Goal: Book appointment/travel/reservation

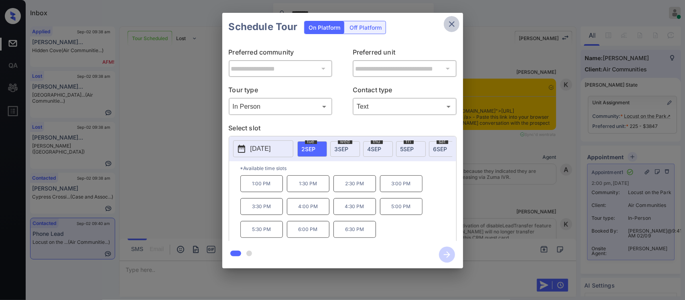
click at [454, 20] on icon "close" at bounding box center [452, 24] width 10 height 10
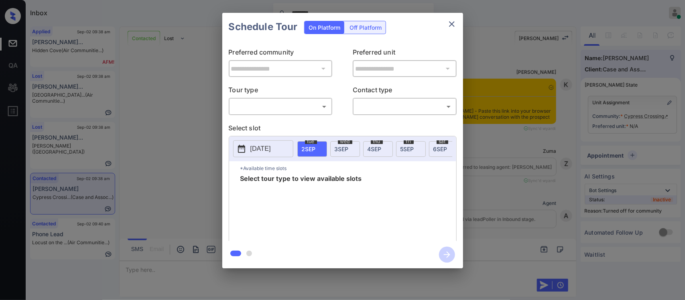
drag, startPoint x: 275, startPoint y: 114, endPoint x: 291, endPoint y: 102, distance: 20.1
click at [291, 102] on div "​ ​" at bounding box center [281, 106] width 104 height 17
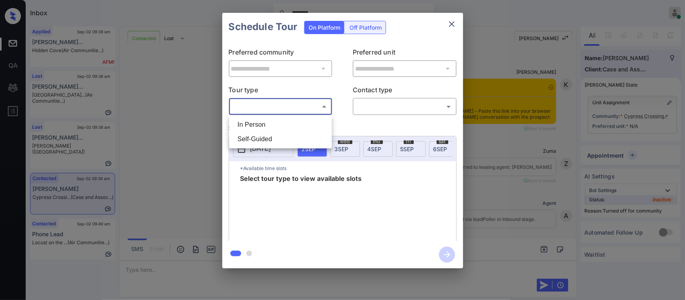
click at [291, 102] on body "Inbox ******** Almas Zainab Online Set yourself offline Set yourself on break P…" at bounding box center [342, 150] width 685 height 300
click at [286, 119] on li "In Person" at bounding box center [280, 125] width 99 height 14
type input "********"
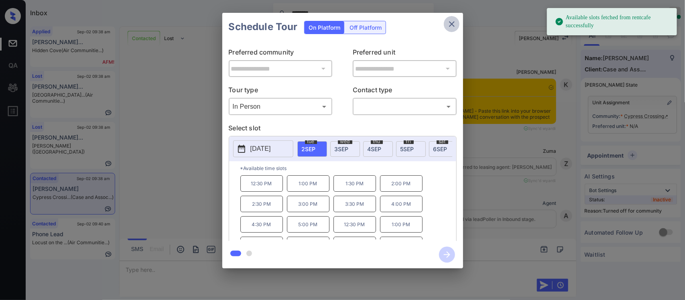
click at [449, 25] on icon "close" at bounding box center [452, 24] width 10 height 10
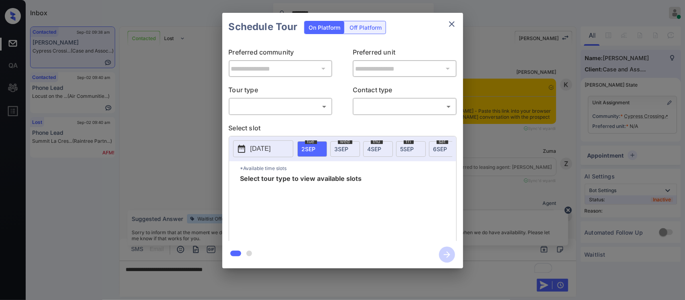
scroll to position [261, 0]
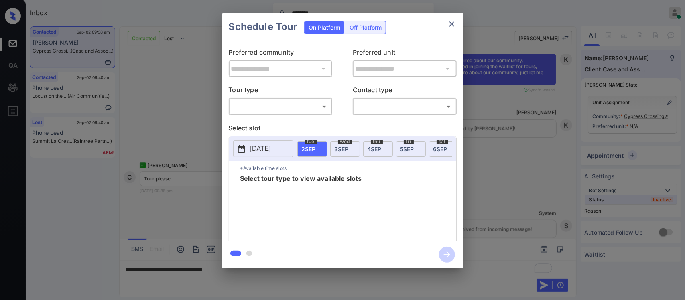
click at [324, 114] on div "​ ​" at bounding box center [281, 106] width 104 height 17
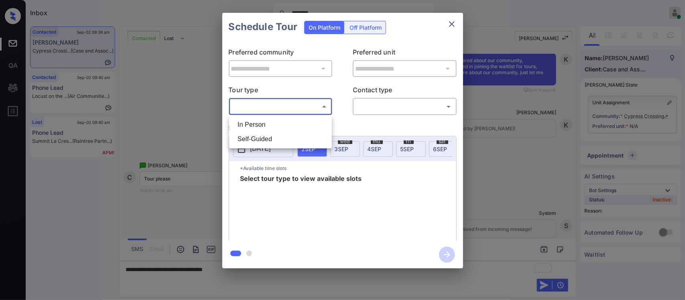
click at [311, 106] on body "Inbox ******** Almas Zainab Online Set yourself offline Set yourself on break P…" at bounding box center [342, 150] width 685 height 300
click at [300, 123] on li "In Person" at bounding box center [280, 125] width 99 height 14
type input "********"
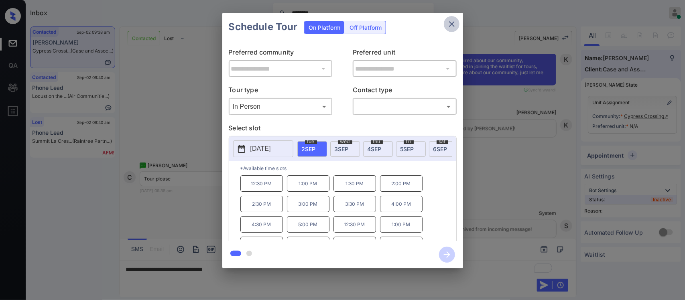
click at [447, 17] on button "close" at bounding box center [452, 24] width 16 height 16
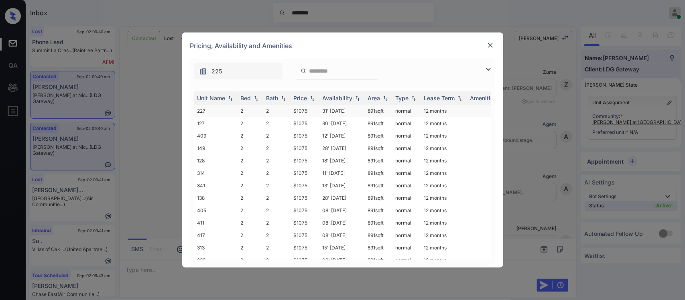
scroll to position [377, 0]
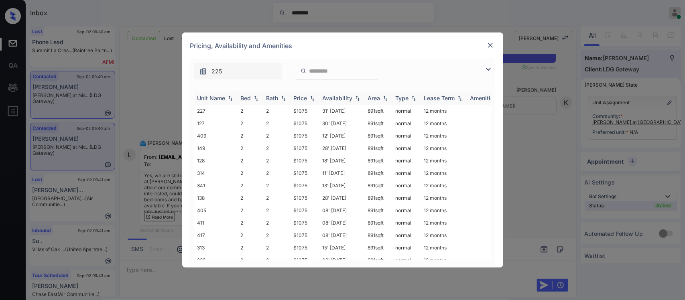
click at [308, 104] on th "Price" at bounding box center [305, 98] width 29 height 13
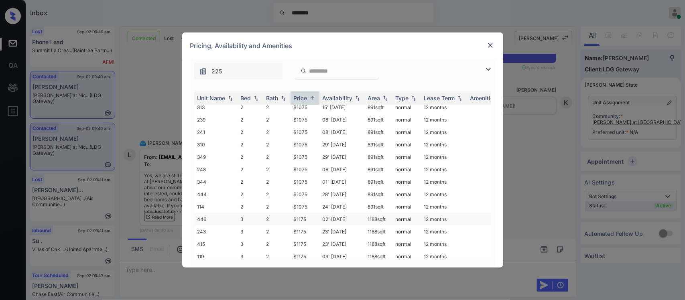
click at [361, 213] on td "02' Nov 23" at bounding box center [342, 219] width 45 height 12
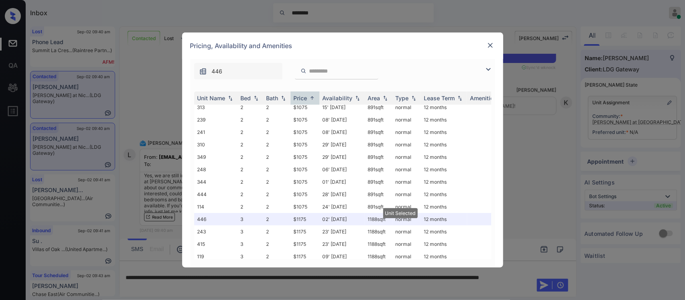
click at [487, 40] on div "Pricing, Availability and Amenities" at bounding box center [342, 46] width 321 height 26
click at [490, 46] on img at bounding box center [491, 45] width 8 height 8
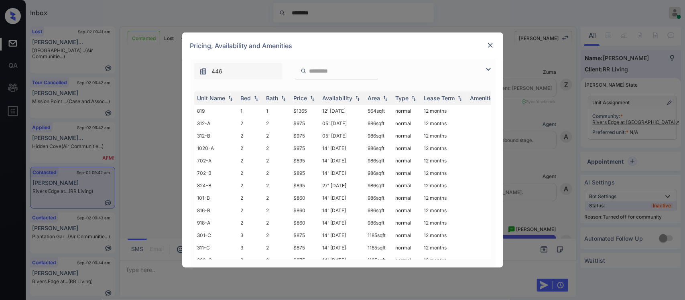
scroll to position [419, 0]
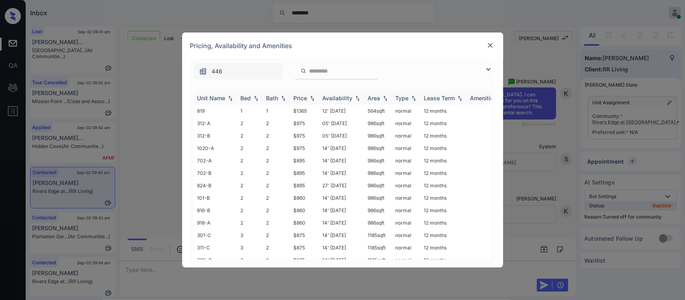
click at [304, 101] on div "Price" at bounding box center [301, 98] width 14 height 7
click at [491, 43] on img at bounding box center [491, 45] width 8 height 8
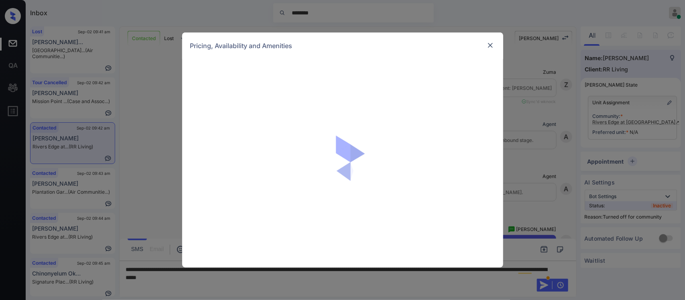
scroll to position [560, 0]
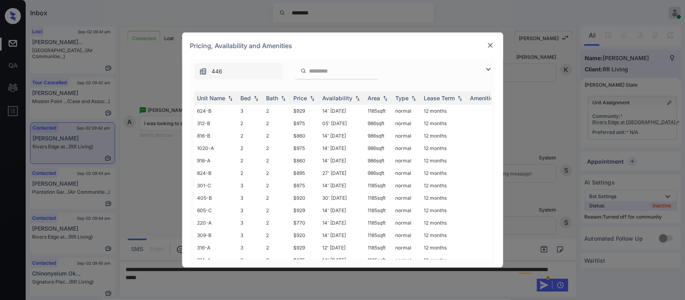
click at [310, 100] on img at bounding box center [312, 99] width 8 height 6
click at [310, 100] on img at bounding box center [312, 98] width 8 height 6
click at [491, 43] on img at bounding box center [491, 45] width 8 height 8
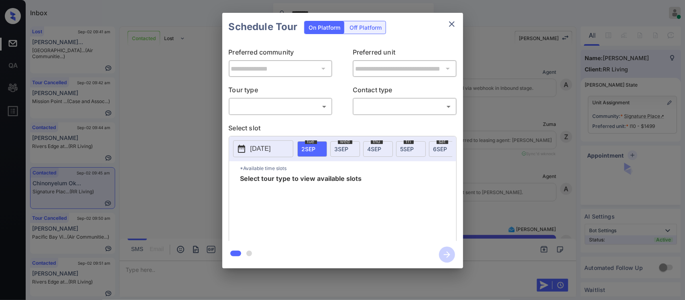
scroll to position [1464, 0]
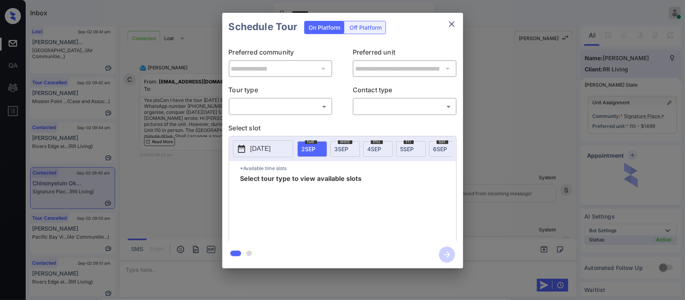
click at [271, 104] on body "Inbox ******** [PERSON_NAME] Online Set yourself offline Set yourself on break …" at bounding box center [342, 150] width 685 height 300
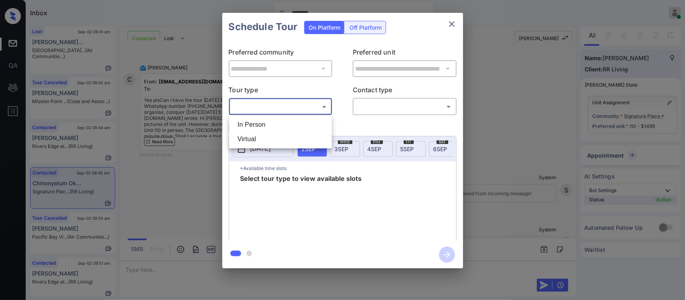
click at [269, 119] on li "In Person" at bounding box center [280, 125] width 99 height 14
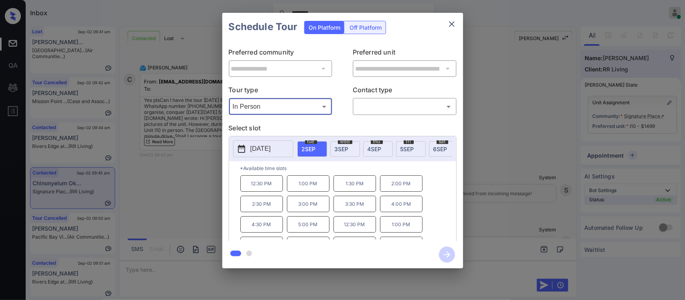
type input "********"
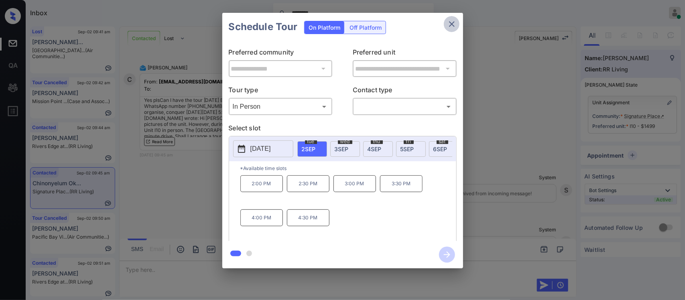
click at [453, 28] on icon "close" at bounding box center [452, 24] width 10 height 10
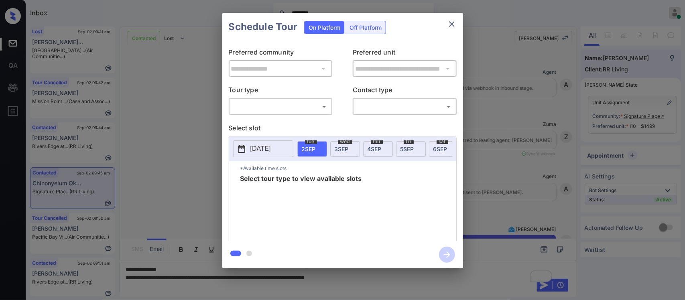
click at [318, 111] on body "Inbox ******** Almas Zainab Online Set yourself offline Set yourself on break P…" at bounding box center [342, 150] width 685 height 300
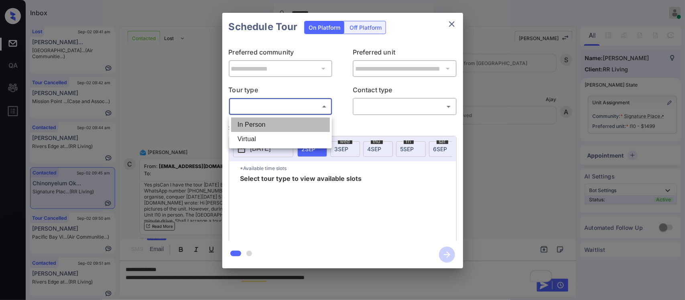
click at [308, 125] on li "In Person" at bounding box center [280, 125] width 99 height 14
type input "********"
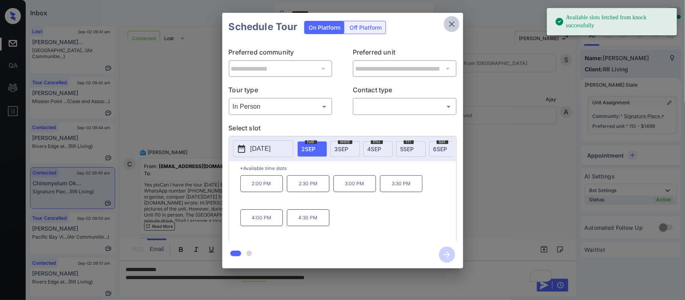
click at [450, 23] on icon "close" at bounding box center [452, 24] width 10 height 10
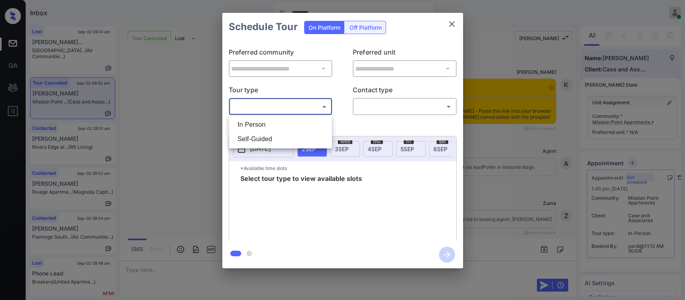
click at [311, 104] on body "Inbox ******** [PERSON_NAME] Online Set yourself offline Set yourself on break …" at bounding box center [342, 150] width 685 height 300
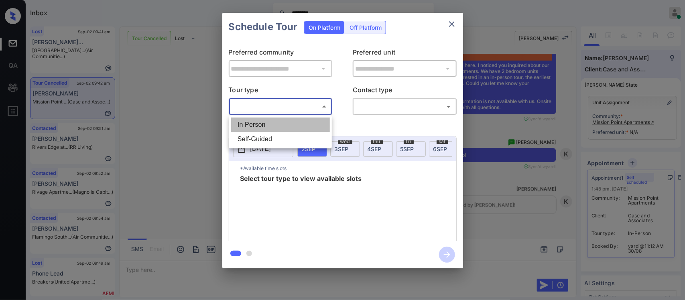
click at [304, 127] on li "In Person" at bounding box center [280, 125] width 99 height 14
type input "********"
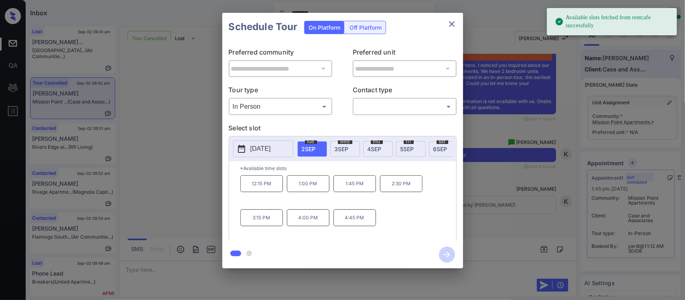
click at [347, 147] on span "[DATE]" at bounding box center [342, 149] width 14 height 7
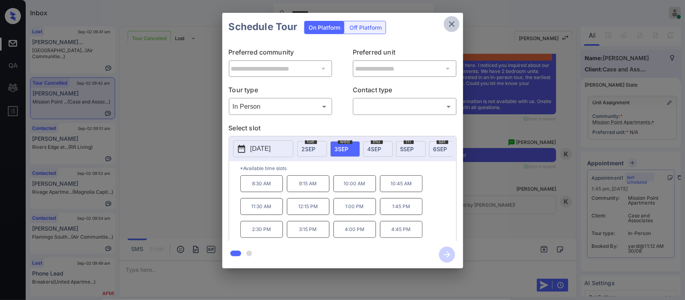
click at [454, 22] on icon "close" at bounding box center [452, 24] width 10 height 10
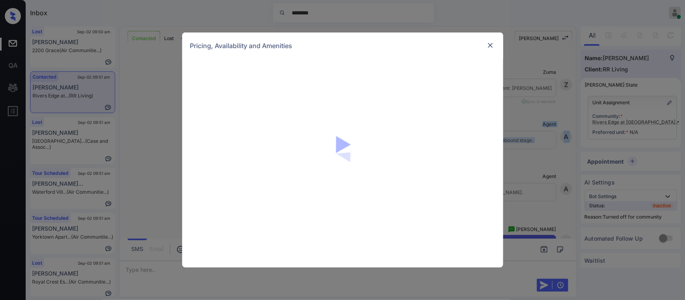
scroll to position [896, 0]
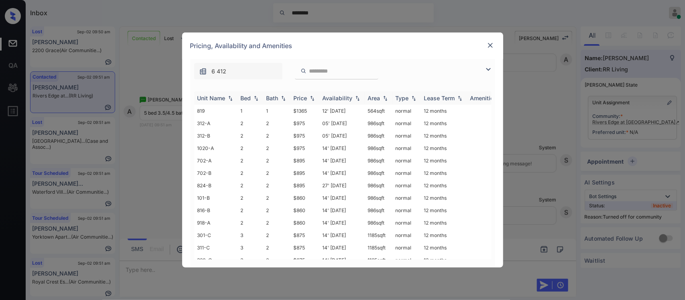
click at [307, 97] on div "Price" at bounding box center [301, 98] width 14 height 7
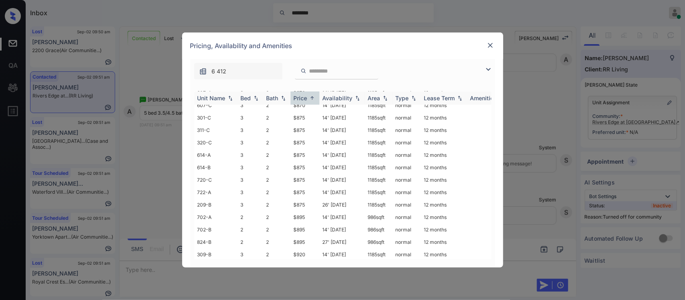
scroll to position [0, 0]
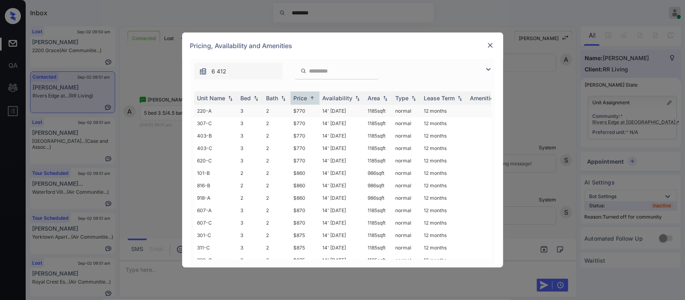
click at [416, 108] on td "normal" at bounding box center [407, 111] width 29 height 12
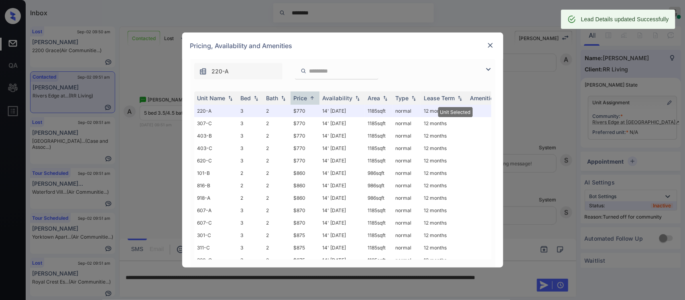
click at [488, 47] on img at bounding box center [491, 45] width 8 height 8
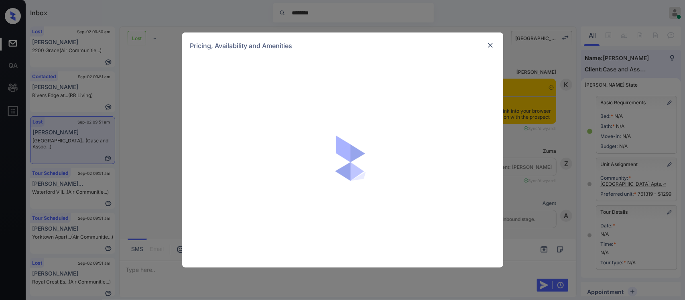
scroll to position [7861, 0]
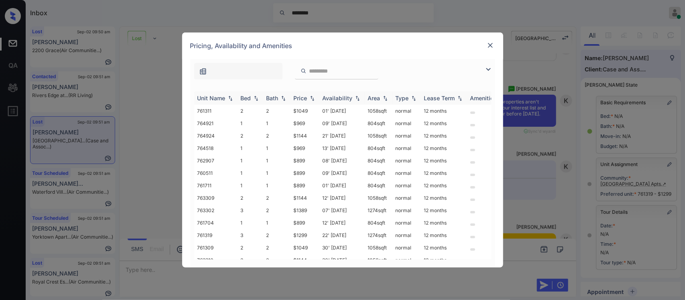
click at [309, 98] on img at bounding box center [312, 99] width 8 height 6
click at [309, 98] on img at bounding box center [312, 98] width 8 height 6
click at [483, 224] on td at bounding box center [540, 223] width 147 height 12
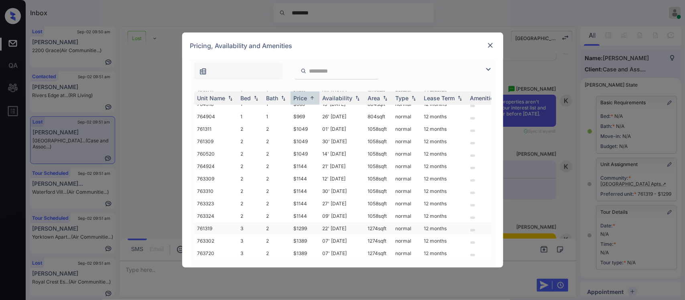
click at [332, 222] on td "22' Aug 25" at bounding box center [342, 228] width 45 height 12
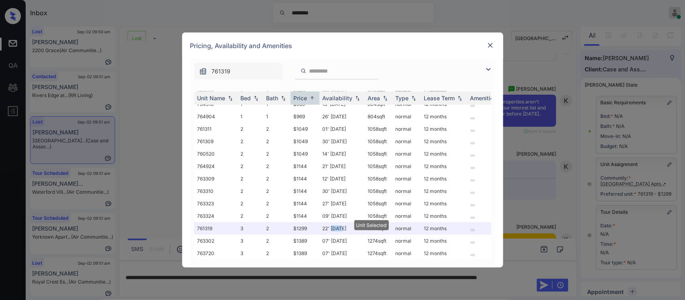
click at [490, 42] on img at bounding box center [491, 45] width 8 height 8
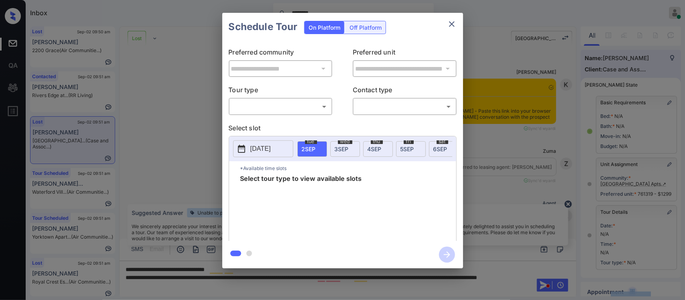
scroll to position [105, 0]
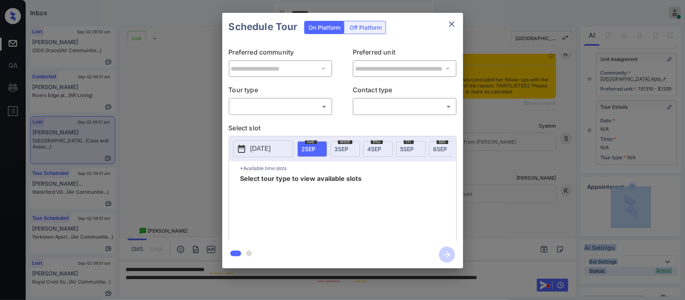
click at [303, 110] on body "Inbox ******** [PERSON_NAME] Online Set yourself offline Set yourself on break …" at bounding box center [342, 150] width 685 height 300
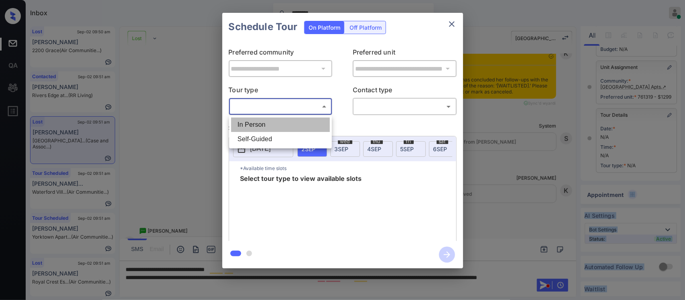
click at [297, 121] on li "In Person" at bounding box center [280, 125] width 99 height 14
type input "********"
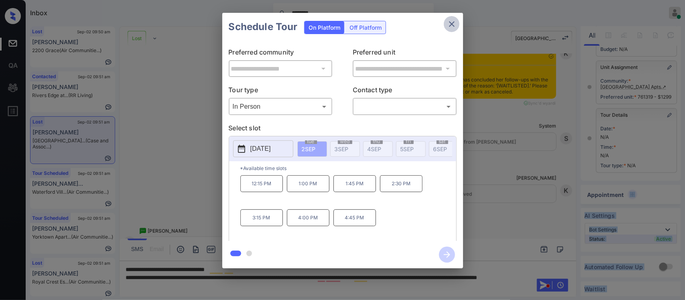
click at [456, 23] on icon "close" at bounding box center [452, 24] width 10 height 10
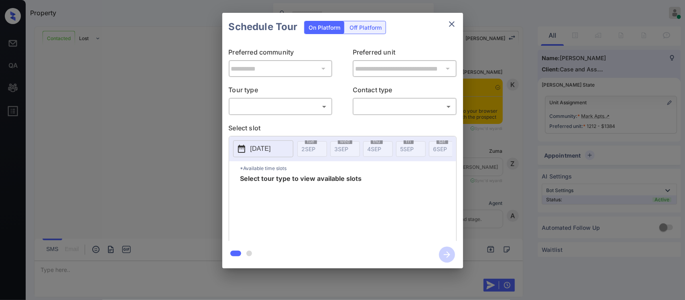
scroll to position [1302, 0]
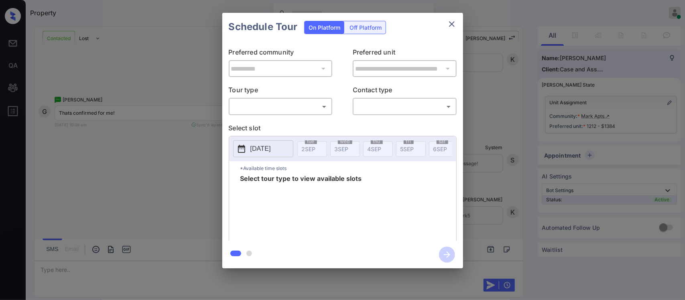
click at [267, 114] on div "​ ​" at bounding box center [281, 106] width 104 height 17
drag, startPoint x: 268, startPoint y: 126, endPoint x: 291, endPoint y: 111, distance: 27.7
click at [291, 111] on div "**********" at bounding box center [342, 141] width 241 height 200
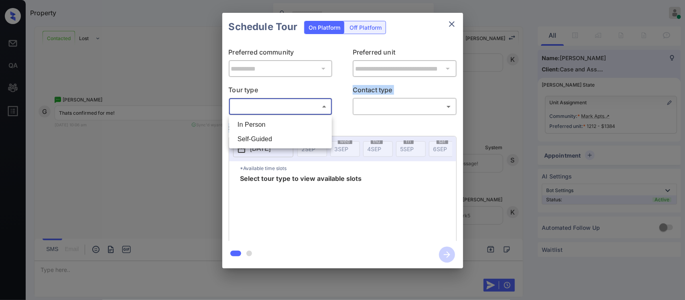
click at [291, 111] on body "Property [PERSON_NAME] Online Set yourself offline Set yourself on break Profil…" at bounding box center [342, 150] width 685 height 300
click at [287, 123] on li "In Person" at bounding box center [280, 125] width 99 height 14
type input "********"
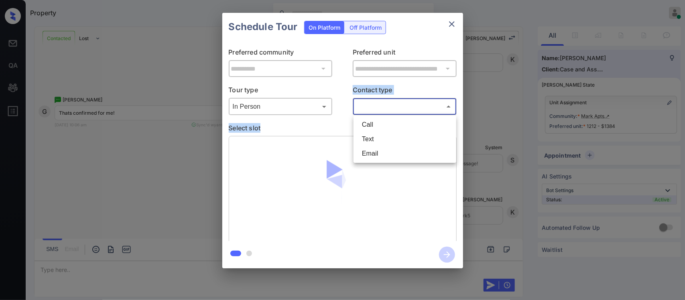
click at [375, 110] on body "Property Almas Zainab Online Set yourself offline Set yourself on break Profile…" at bounding box center [342, 150] width 685 height 300
click at [371, 141] on li "Text" at bounding box center [405, 139] width 99 height 14
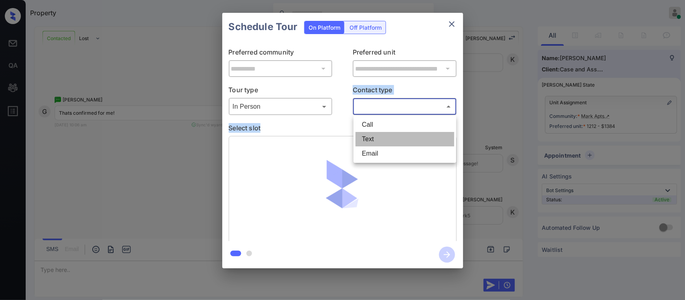
type input "****"
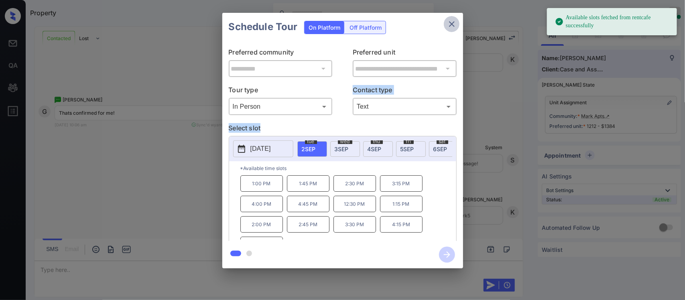
click at [455, 26] on icon "close" at bounding box center [452, 24] width 10 height 10
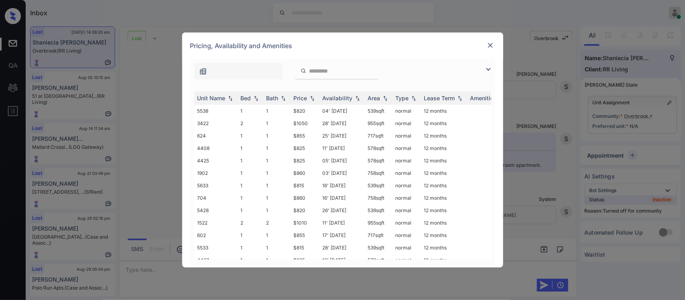
click at [492, 43] on img at bounding box center [491, 45] width 8 height 8
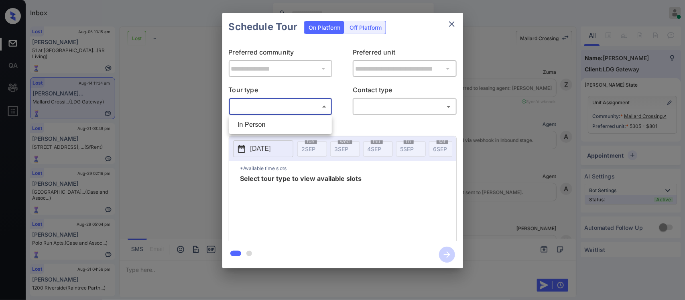
click at [301, 108] on body "Inbox [PERSON_NAME] Online Set yourself offline Set yourself on break Profile S…" at bounding box center [342, 150] width 685 height 300
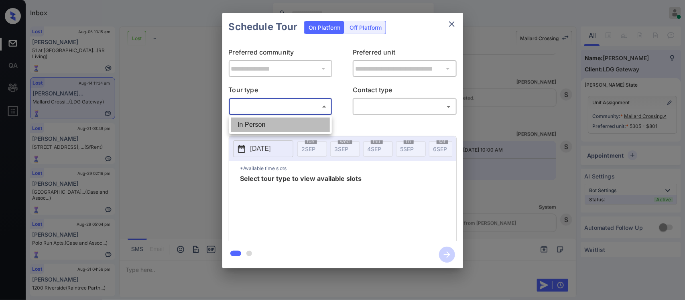
click at [297, 121] on li "In Person" at bounding box center [280, 125] width 99 height 14
type input "********"
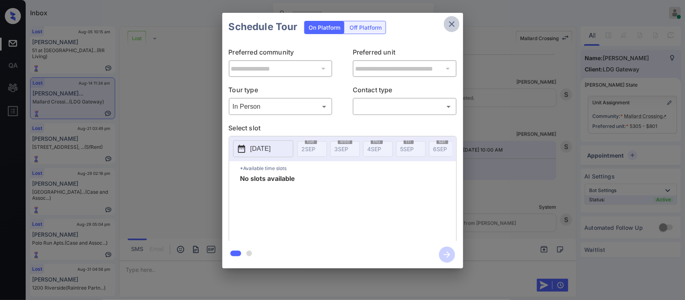
click at [453, 21] on icon "close" at bounding box center [452, 24] width 10 height 10
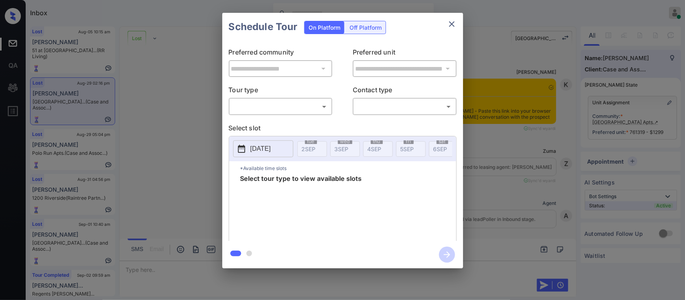
scroll to position [7033, 0]
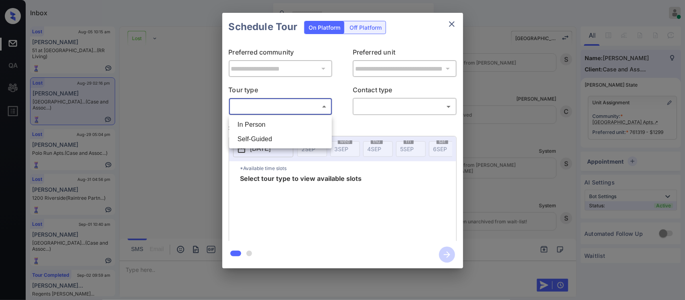
click at [260, 112] on body "Inbox Almas Zainab Online Set yourself offline Set yourself on break Profile Sw…" at bounding box center [342, 150] width 685 height 300
click at [261, 127] on li "In Person" at bounding box center [280, 125] width 99 height 14
type input "********"
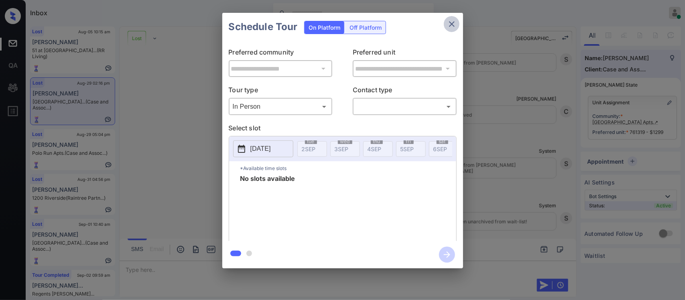
click at [448, 20] on icon "close" at bounding box center [452, 24] width 10 height 10
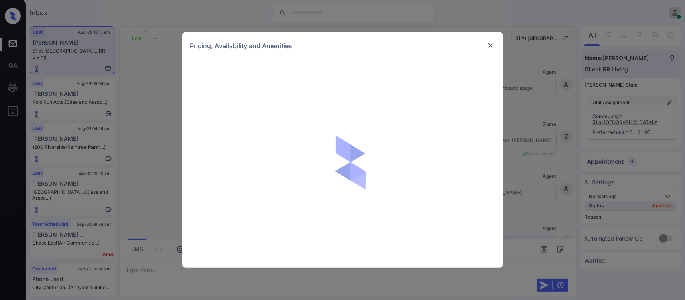
scroll to position [3062, 0]
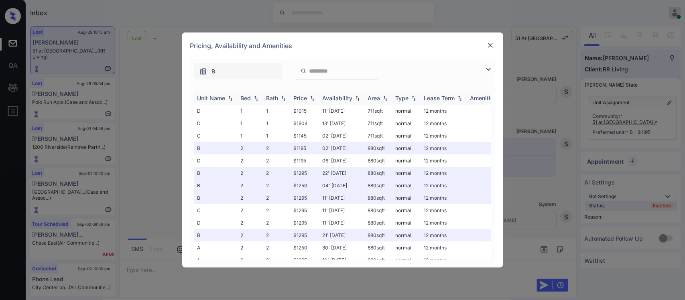
click at [304, 101] on div "Price" at bounding box center [301, 98] width 14 height 7
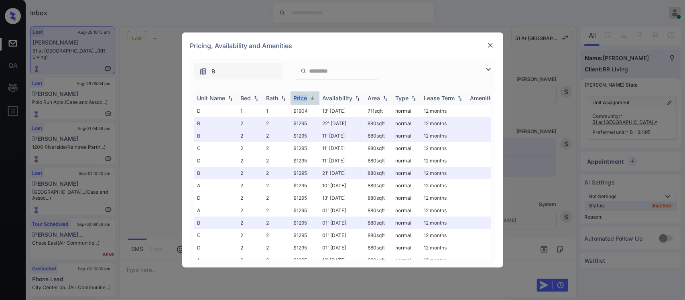
click at [304, 101] on div "Price" at bounding box center [301, 98] width 14 height 7
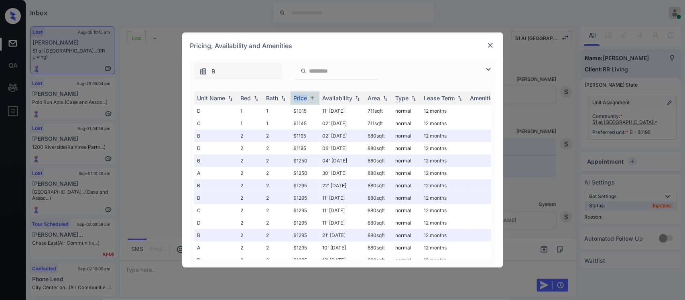
scroll to position [79, 0]
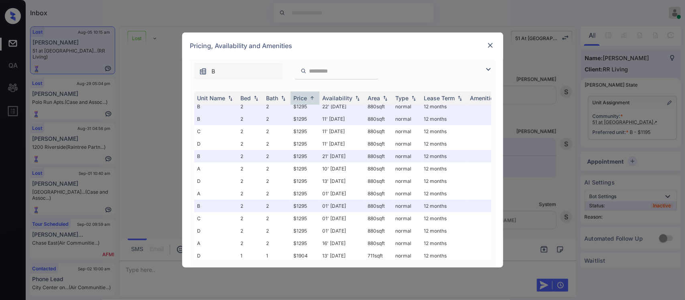
click at [487, 50] on div at bounding box center [491, 46] width 10 height 10
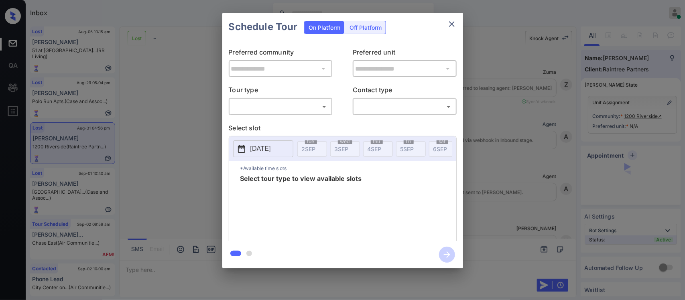
scroll to position [3199, 0]
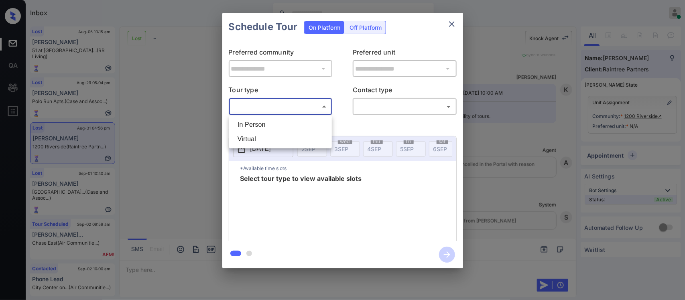
click at [273, 111] on body "Inbox Almas Zainab Online Set yourself offline Set yourself on break Profile Sw…" at bounding box center [342, 150] width 685 height 300
click at [273, 126] on li "In Person" at bounding box center [280, 125] width 99 height 14
type input "********"
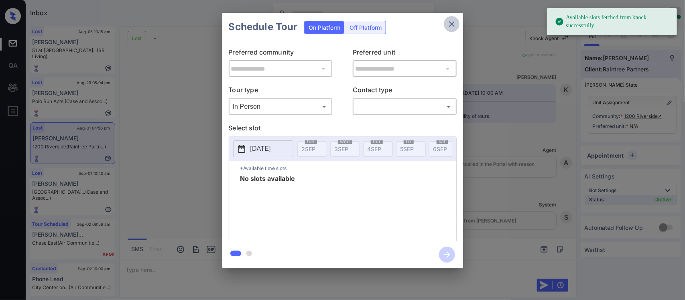
click at [446, 26] on button "close" at bounding box center [452, 24] width 16 height 16
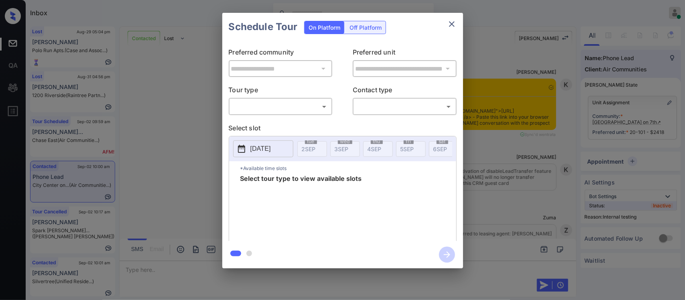
scroll to position [2925, 0]
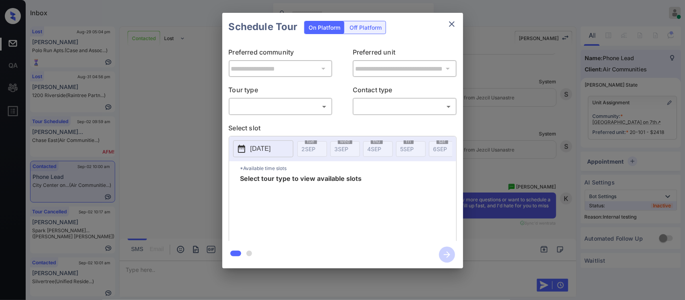
click at [284, 114] on div "​ ​" at bounding box center [281, 106] width 104 height 17
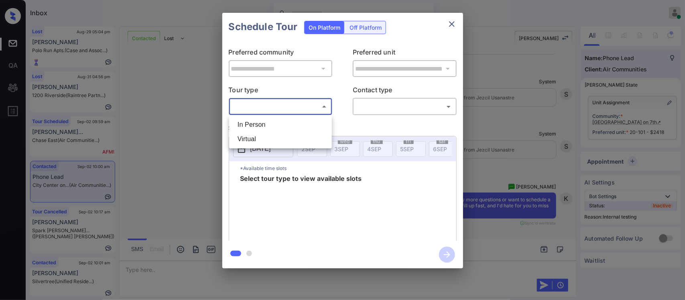
click at [291, 107] on body "Inbox [PERSON_NAME] Online Set yourself offline Set yourself on break Profile S…" at bounding box center [342, 150] width 685 height 300
click at [288, 121] on li "In Person" at bounding box center [280, 125] width 99 height 14
type input "********"
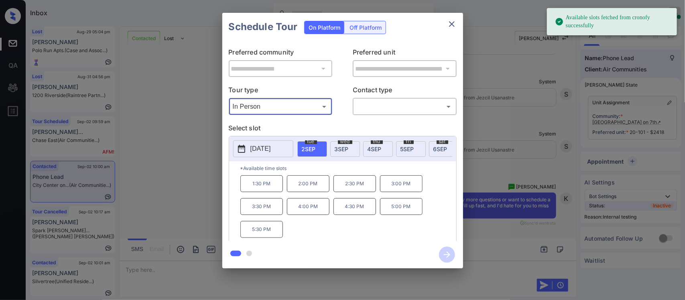
click at [454, 26] on icon "close" at bounding box center [452, 24] width 10 height 10
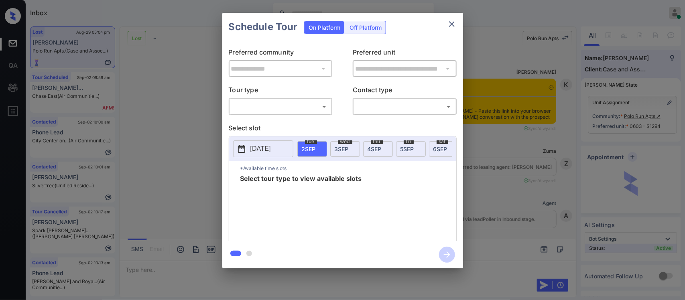
scroll to position [3026, 0]
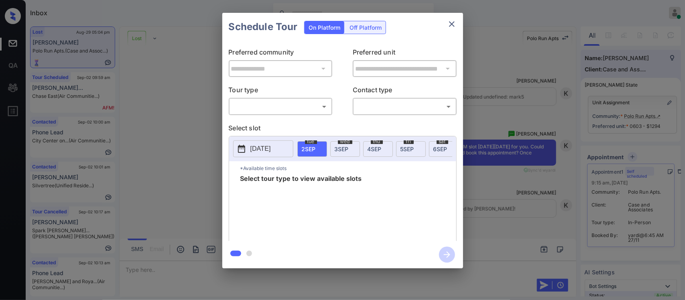
click at [273, 102] on body "Inbox [PERSON_NAME] Online Set yourself offline Set yourself on break Profile S…" at bounding box center [342, 150] width 685 height 300
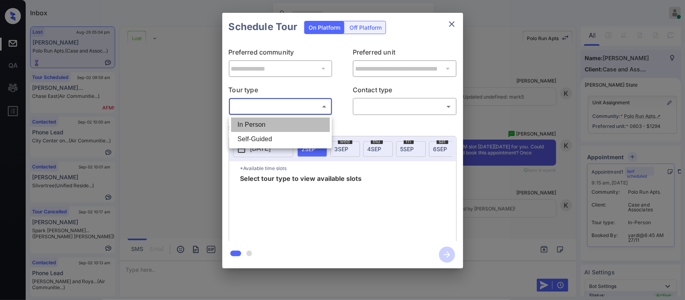
click at [273, 121] on li "In Person" at bounding box center [280, 125] width 99 height 14
type input "********"
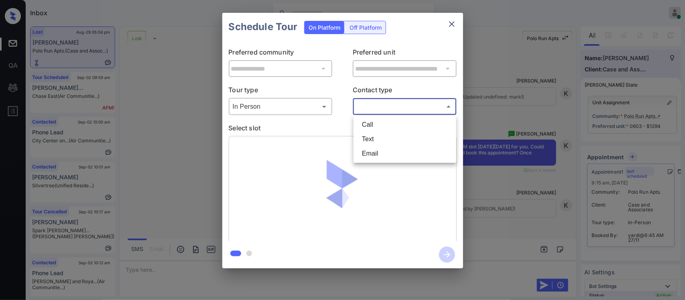
click at [400, 103] on body "Inbox Almas Zainab Online Set yourself offline Set yourself on break Profile Sw…" at bounding box center [342, 150] width 685 height 300
click at [392, 141] on li "Text" at bounding box center [405, 139] width 99 height 14
type input "****"
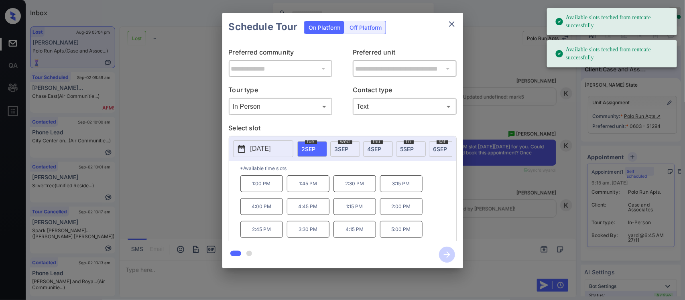
click at [271, 153] on p "2025-09-02" at bounding box center [261, 149] width 20 height 10
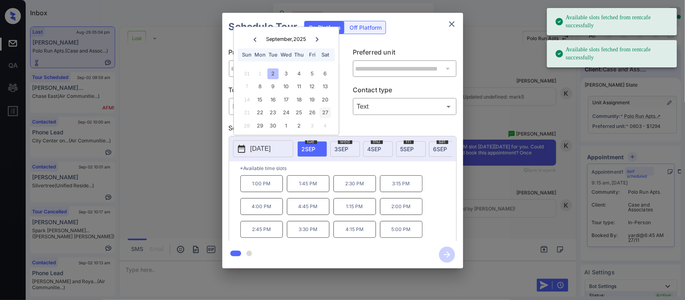
click at [328, 110] on div "27" at bounding box center [325, 113] width 11 height 11
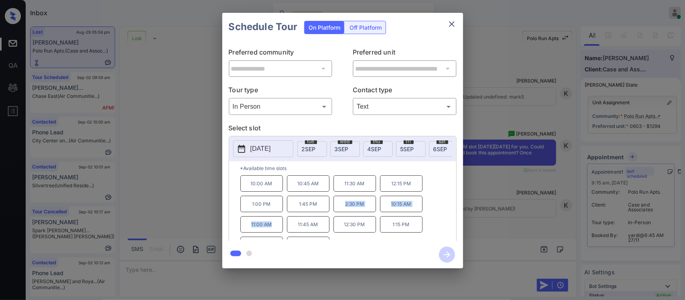
drag, startPoint x: 340, startPoint y: 207, endPoint x: 276, endPoint y: 229, distance: 67.7
click at [276, 229] on div "10:00 AM 10:45 AM 11:30 AM 12:15 PM 1:00 PM 1:45 PM 2:30 PM 10:15 AM 11:00 AM 1…" at bounding box center [348, 207] width 216 height 64
click at [370, 233] on p "12:30 PM" at bounding box center [355, 224] width 43 height 16
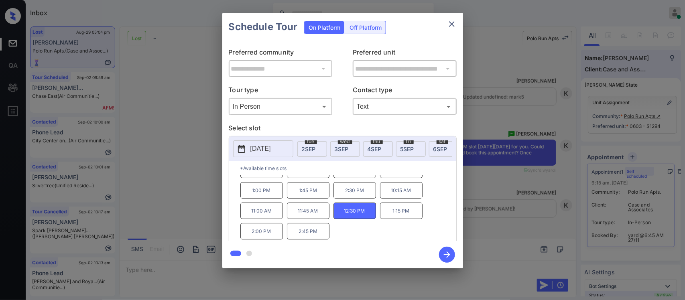
click at [328, 240] on p "2:45 PM" at bounding box center [308, 231] width 43 height 16
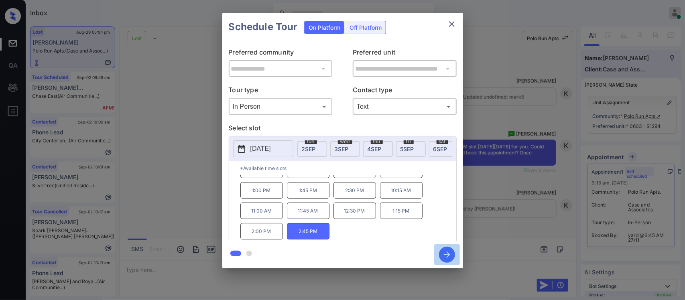
click at [446, 255] on icon "button" at bounding box center [447, 255] width 16 height 16
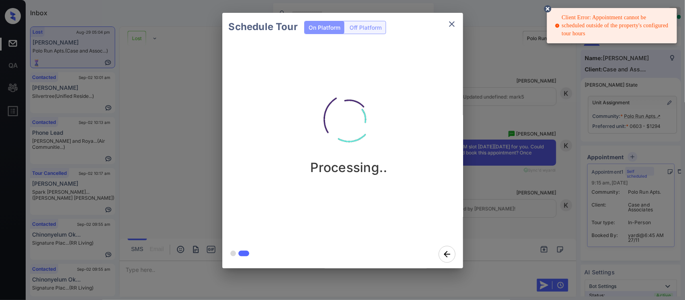
click at [579, 21] on div "Client Error: Appointment cannot be scheduled outside of the property's configu…" at bounding box center [613, 25] width 116 height 31
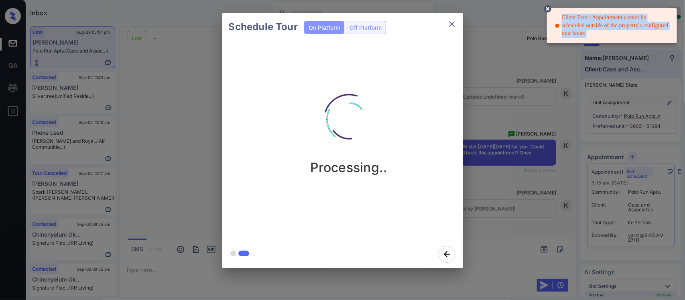
click at [579, 21] on div "Client Error: Appointment cannot be scheduled outside of the property's configu…" at bounding box center [613, 25] width 116 height 31
copy div "Client Error: Appointment cannot be scheduled outside of the property's configu…"
click at [579, 21] on div "Client Error: Appointment cannot be scheduled outside of the property's configu…" at bounding box center [613, 25] width 116 height 31
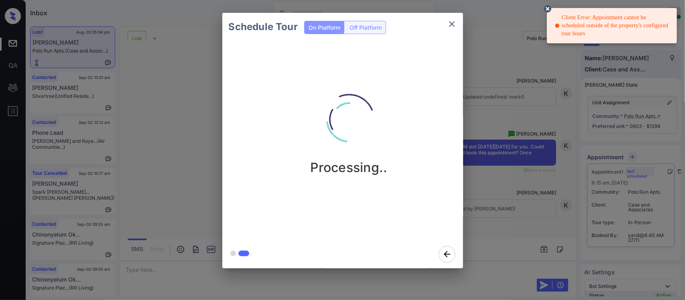
click at [524, 184] on div "Schedule Tour On Platform Off Platform Processing.." at bounding box center [342, 140] width 685 height 281
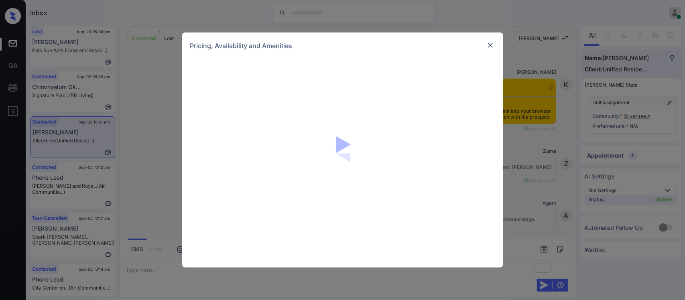
scroll to position [639, 0]
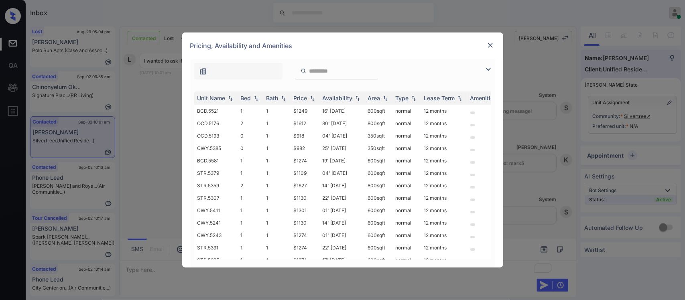
click at [312, 100] on img at bounding box center [312, 99] width 8 height 6
click at [312, 100] on img at bounding box center [312, 98] width 8 height 6
click at [487, 45] on img at bounding box center [491, 45] width 8 height 8
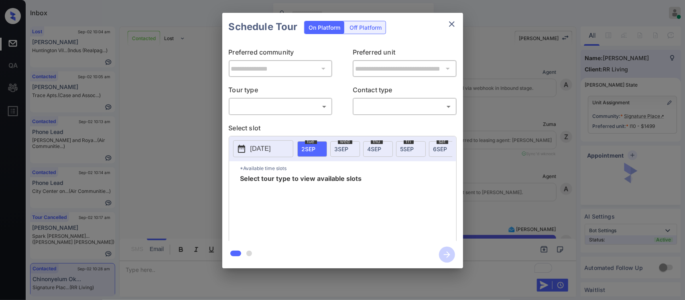
click at [318, 106] on body "Inbox [PERSON_NAME] Online Set yourself offline Set yourself on break Profile S…" at bounding box center [342, 150] width 685 height 300
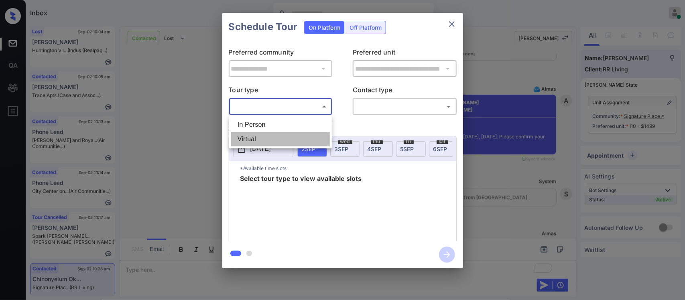
click at [303, 137] on li "Virtual" at bounding box center [280, 139] width 99 height 14
type input "*******"
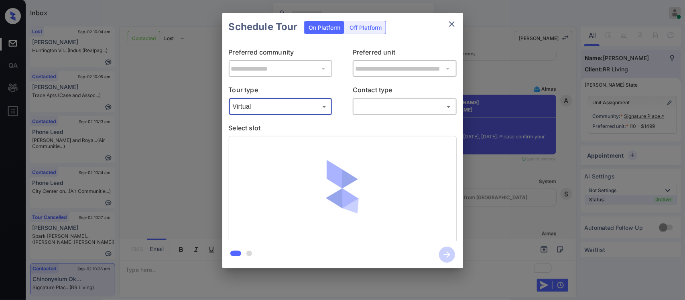
click at [408, 109] on body "Inbox Almas Zainab Online Set yourself offline Set yourself on break Profile Sw…" at bounding box center [342, 150] width 685 height 300
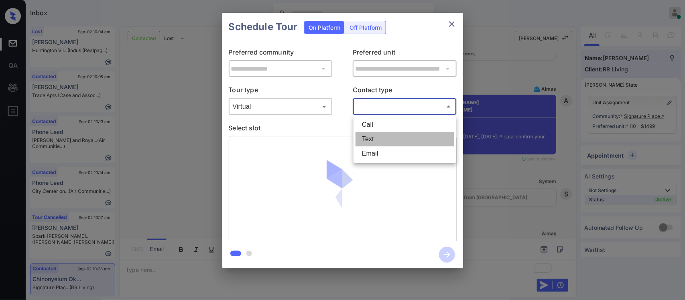
click at [391, 143] on li "Text" at bounding box center [405, 139] width 99 height 14
type input "****"
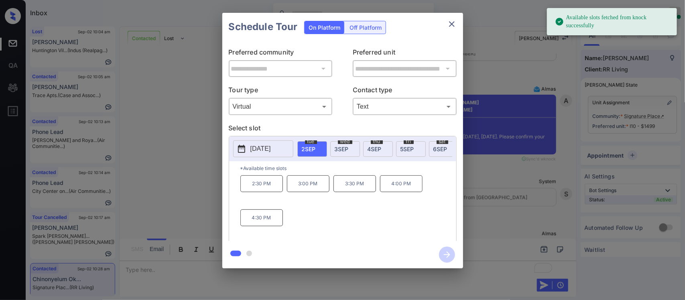
click at [266, 192] on p "2:30 PM" at bounding box center [261, 183] width 43 height 17
click at [456, 26] on icon "close" at bounding box center [452, 24] width 10 height 10
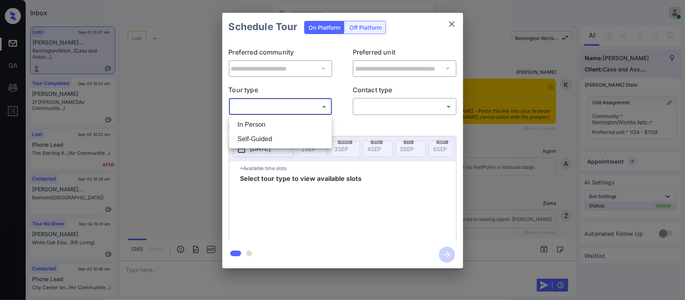
scroll to position [6782, 0]
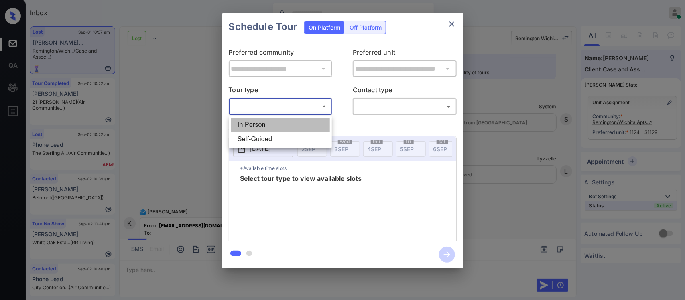
click at [293, 123] on li "In Person" at bounding box center [280, 125] width 99 height 14
type input "********"
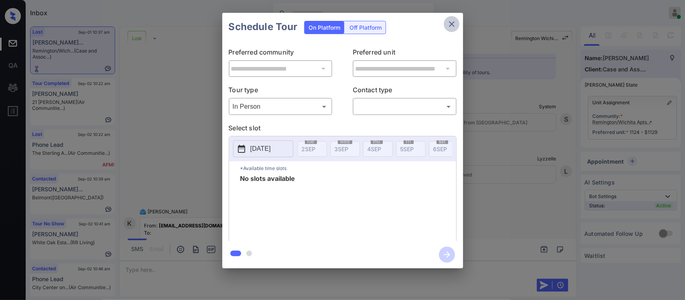
click at [451, 23] on icon "close" at bounding box center [452, 24] width 6 height 6
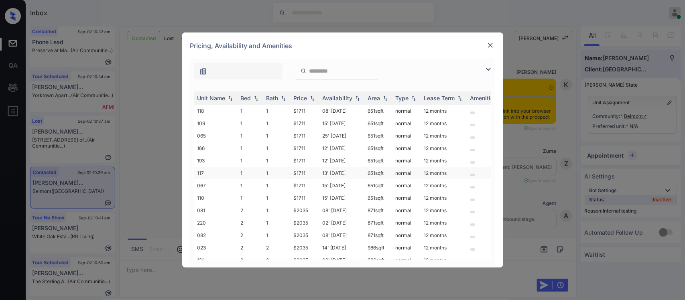
scroll to position [703, 0]
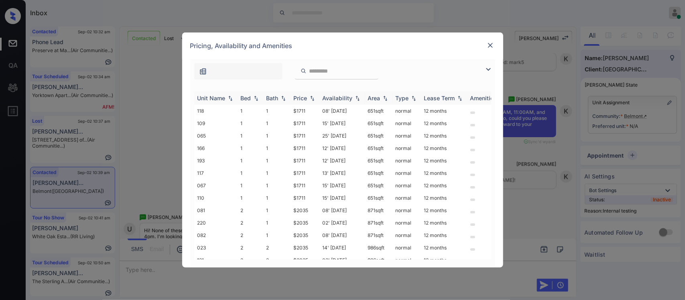
click at [302, 100] on div "Price" at bounding box center [301, 98] width 14 height 7
click at [304, 112] on td "$1711" at bounding box center [305, 111] width 29 height 12
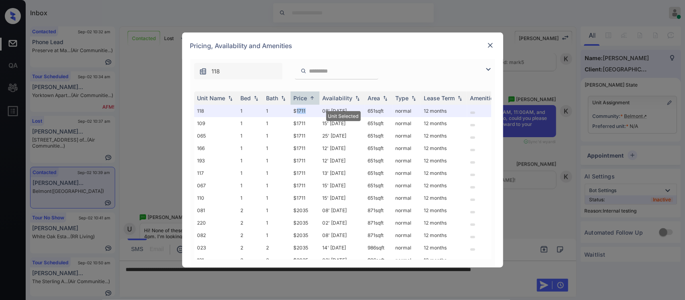
click at [491, 46] on img at bounding box center [491, 45] width 8 height 8
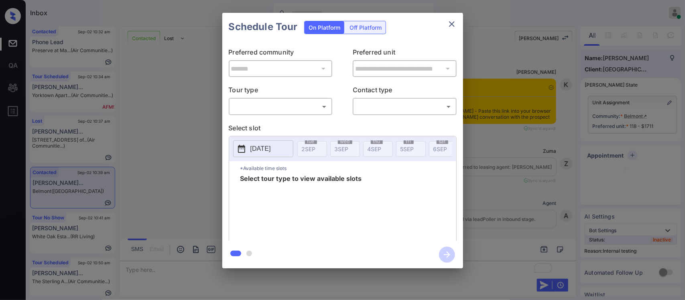
scroll to position [1077, 0]
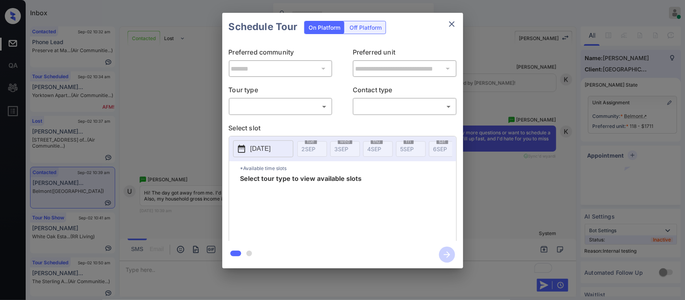
click at [274, 102] on body "Inbox Almas Zainab Online Set yourself offline Set yourself on break Profile Sw…" at bounding box center [342, 150] width 685 height 300
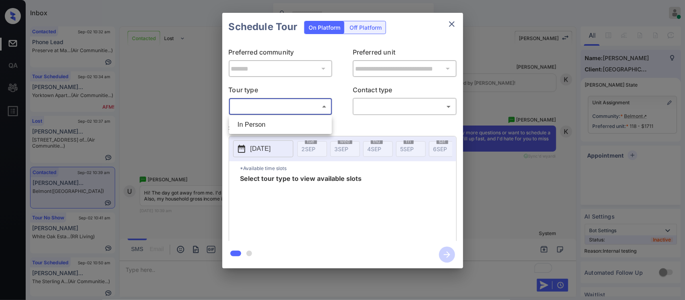
click at [274, 121] on li "In Person" at bounding box center [280, 125] width 99 height 14
type input "********"
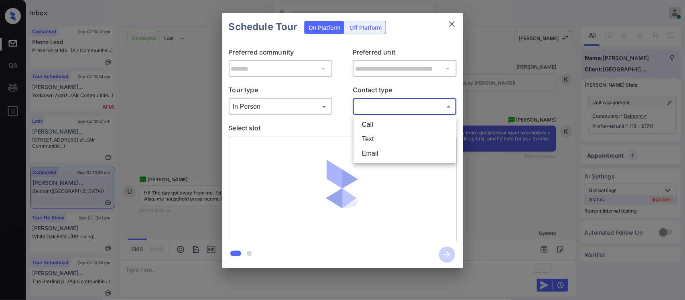
click at [403, 109] on body "Inbox Almas Zainab Online Set yourself offline Set yourself on break Profile Sw…" at bounding box center [342, 150] width 685 height 300
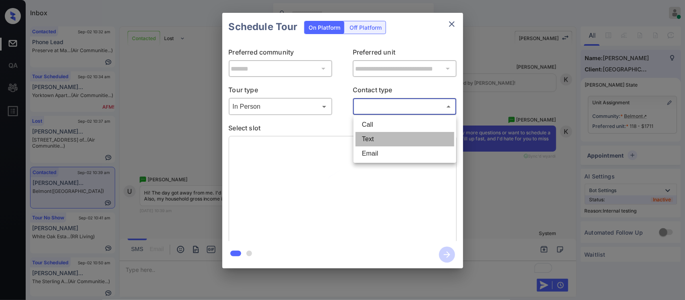
click at [397, 135] on li "Text" at bounding box center [405, 139] width 99 height 14
type input "****"
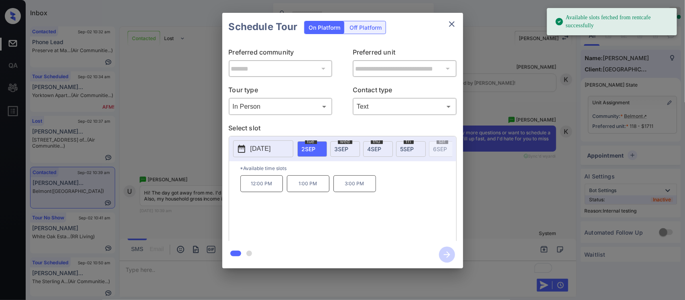
click at [416, 153] on div "fri 5 SEP" at bounding box center [411, 149] width 30 height 16
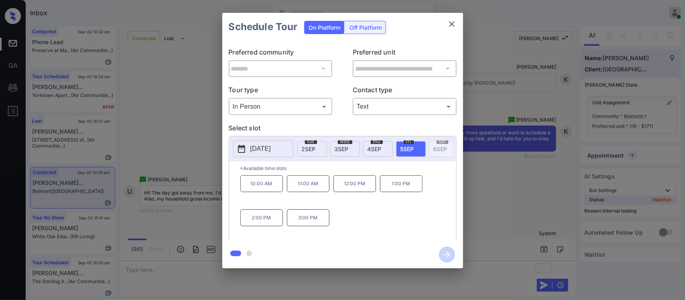
click at [359, 189] on p "12:00 PM" at bounding box center [355, 183] width 43 height 17
click at [450, 254] on icon "button" at bounding box center [447, 255] width 16 height 16
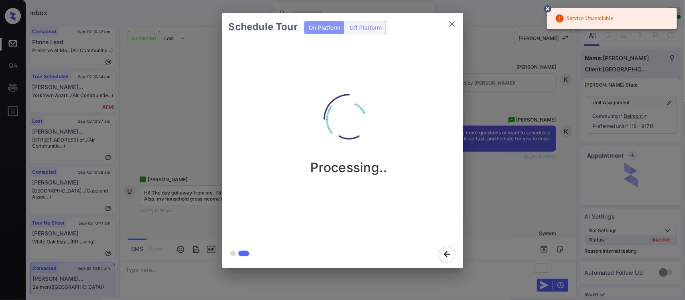
click at [591, 18] on div "Service Unavailable" at bounding box center [584, 18] width 58 height 16
drag, startPoint x: 591, startPoint y: 18, endPoint x: 547, endPoint y: 5, distance: 45.8
click at [547, 8] on div "Service Unavailable" at bounding box center [612, 18] width 130 height 21
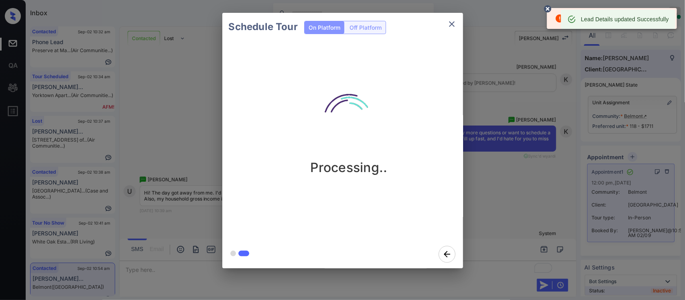
click at [547, 5] on icon at bounding box center [548, 9] width 10 height 10
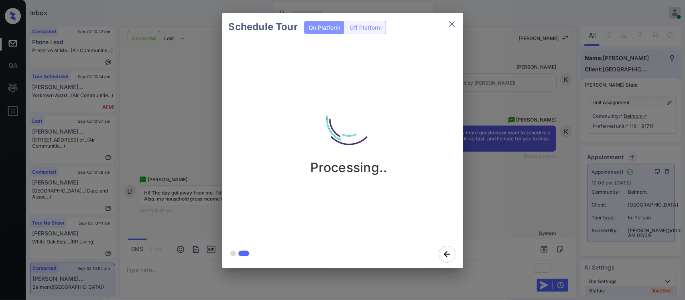
click at [518, 177] on div "Schedule Tour On Platform Off Platform Processing.." at bounding box center [342, 140] width 685 height 281
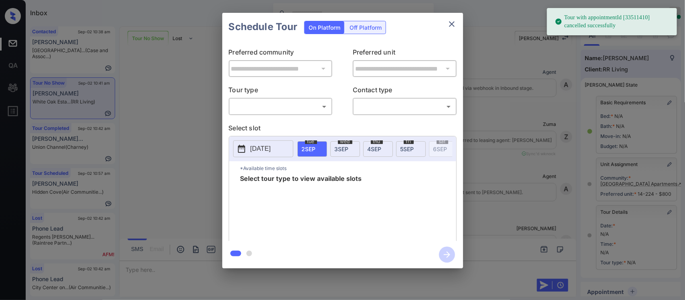
scroll to position [105, 0]
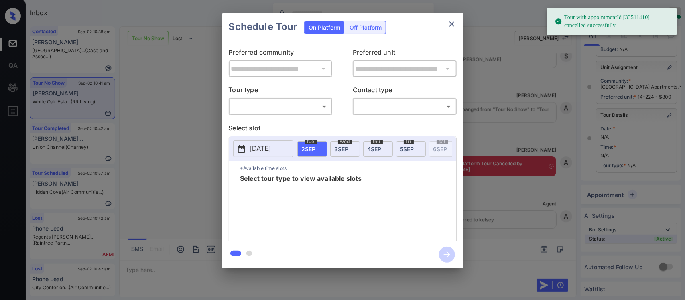
click at [291, 107] on body "Tour with appointmentId [33511410] cancelled successfully Inbox Almas Zainab On…" at bounding box center [342, 150] width 685 height 300
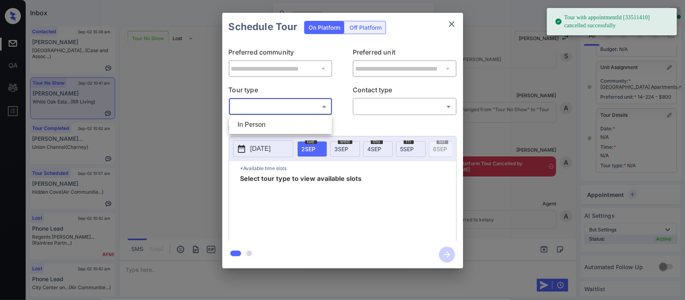
click at [288, 126] on li "In Person" at bounding box center [280, 125] width 99 height 14
type input "********"
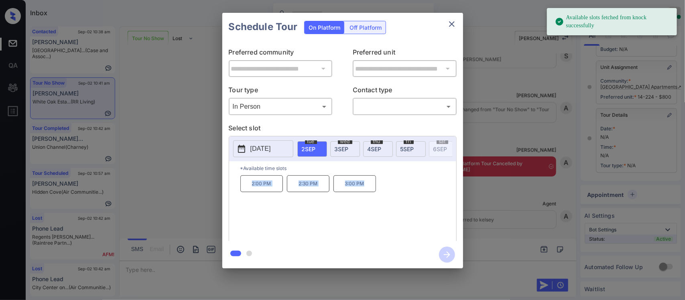
drag, startPoint x: 251, startPoint y: 193, endPoint x: 371, endPoint y: 189, distance: 120.5
click at [371, 189] on div "2:00 PM 2:30 PM 3:00 PM" at bounding box center [348, 207] width 216 height 64
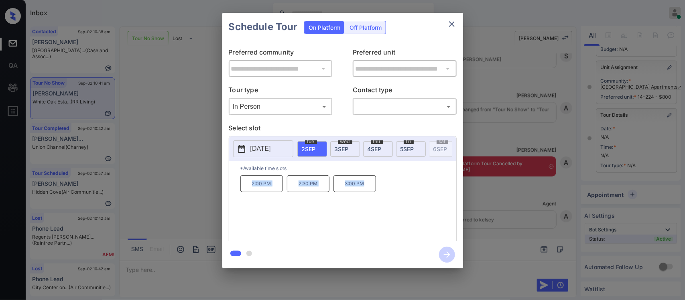
copy div "2:00 PM 2:30 PM 3:00 PM"
click at [456, 23] on icon "close" at bounding box center [452, 24] width 10 height 10
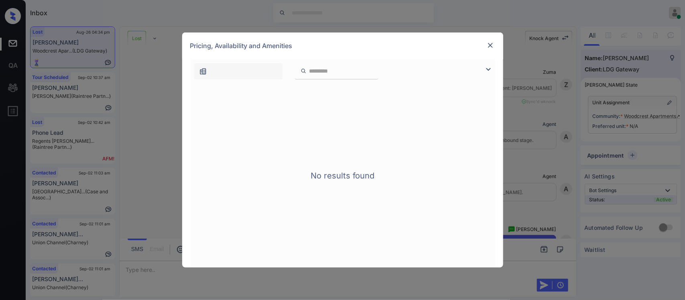
scroll to position [972, 0]
click at [494, 43] on img at bounding box center [491, 45] width 8 height 8
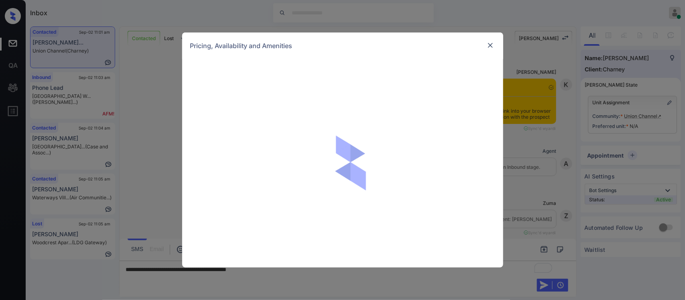
scroll to position [719, 0]
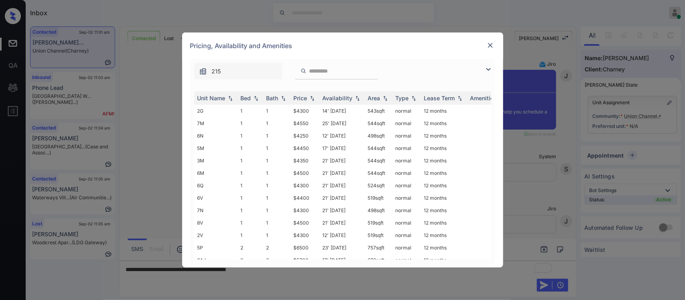
click at [315, 102] on div "Price" at bounding box center [305, 98] width 22 height 7
click at [312, 112] on td "$4250" at bounding box center [305, 111] width 29 height 12
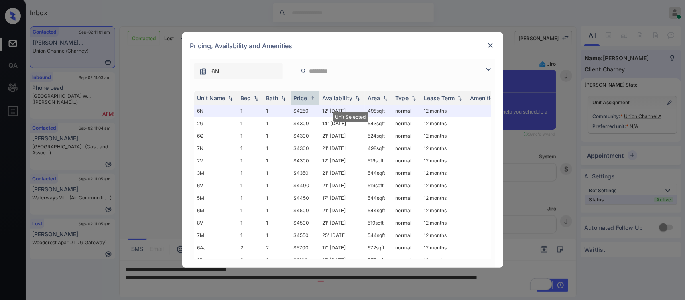
click at [491, 43] on img at bounding box center [491, 45] width 8 height 8
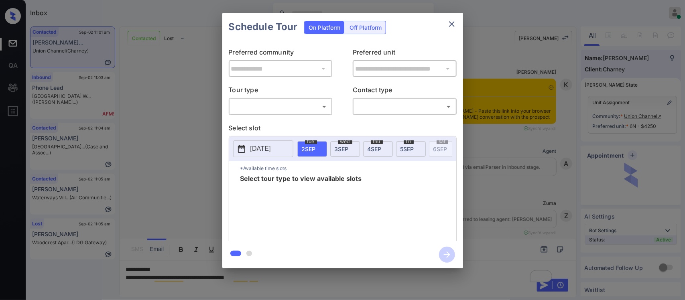
scroll to position [880, 0]
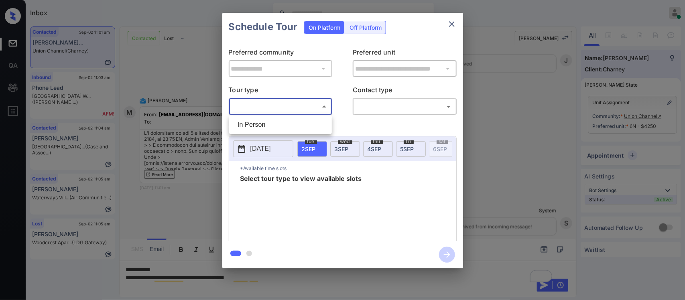
click at [289, 108] on body "Inbox Almas Zainab Online Set yourself offline Set yourself on break Profile Sw…" at bounding box center [342, 150] width 685 height 300
click at [288, 118] on li "In Person" at bounding box center [280, 125] width 99 height 14
type input "********"
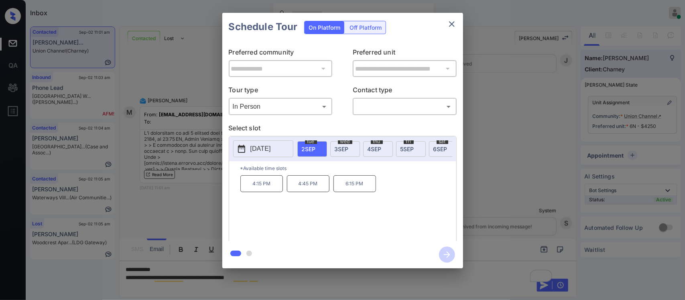
click at [375, 151] on span "[DATE]" at bounding box center [375, 149] width 14 height 7
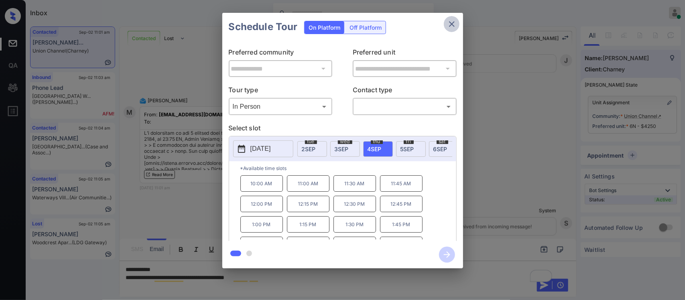
click at [458, 26] on button "close" at bounding box center [452, 24] width 16 height 16
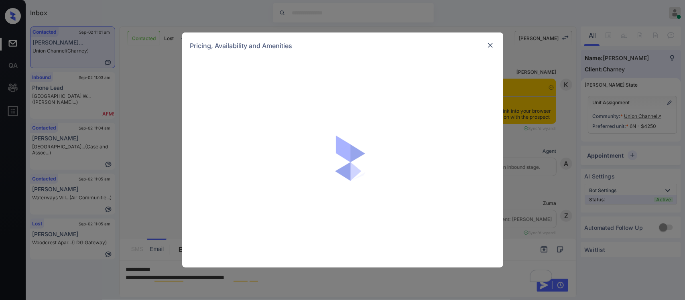
scroll to position [880, 0]
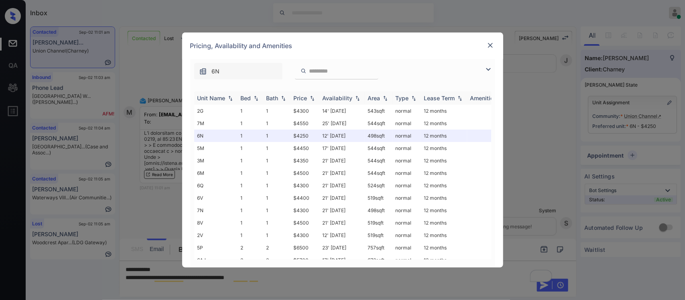
click at [309, 98] on img at bounding box center [312, 99] width 8 height 6
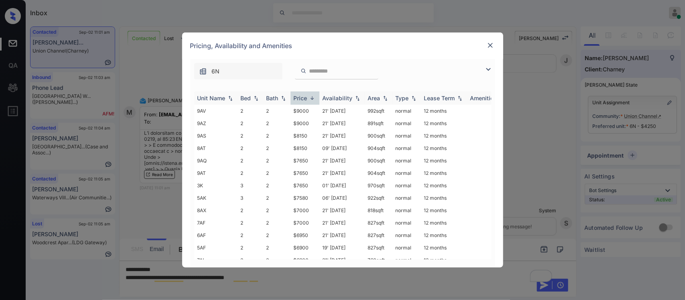
click at [309, 98] on img at bounding box center [312, 98] width 8 height 6
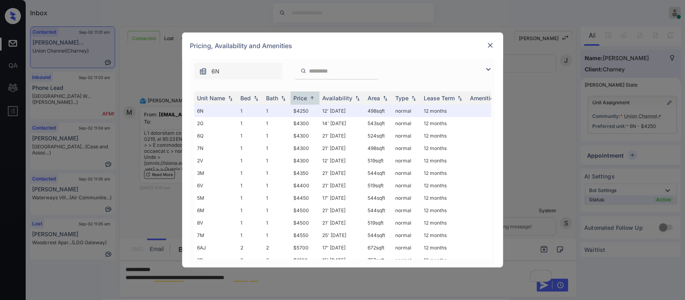
click at [493, 48] on img at bounding box center [491, 45] width 8 height 8
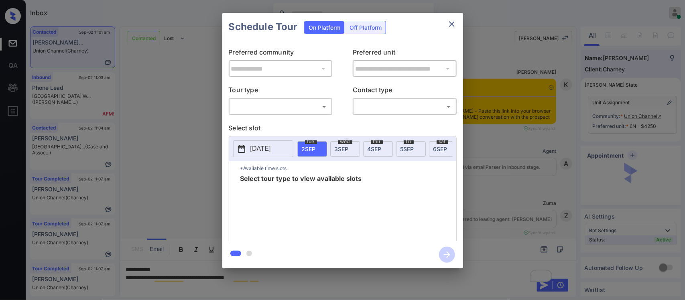
scroll to position [880, 0]
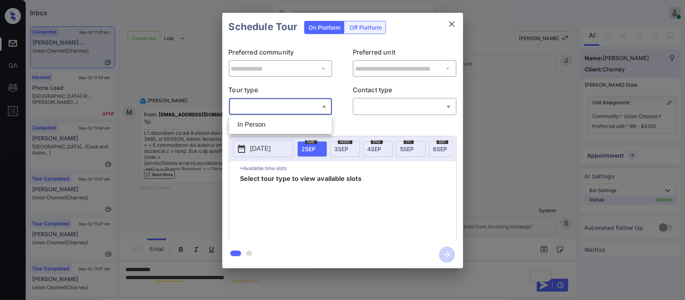
drag, startPoint x: 297, startPoint y: 103, endPoint x: 292, endPoint y: 127, distance: 24.6
click at [292, 127] on body "Inbox [PERSON_NAME] Online Set yourself offline Set yourself on break Profile S…" at bounding box center [342, 150] width 685 height 300
click at [292, 127] on li "In Person" at bounding box center [280, 125] width 99 height 14
type input "********"
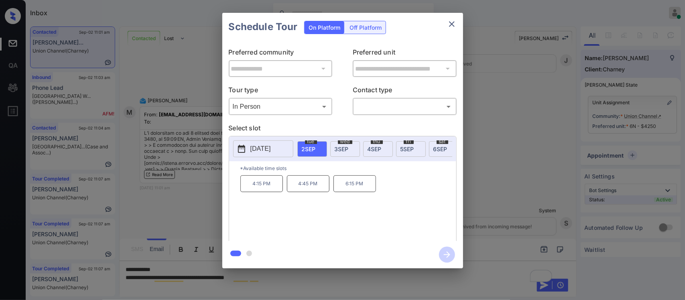
click at [375, 148] on span "[DATE]" at bounding box center [375, 149] width 14 height 7
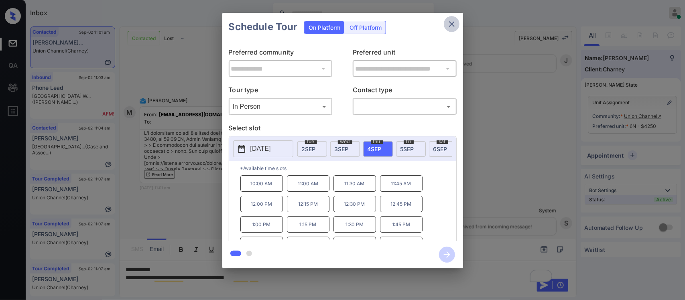
click at [448, 22] on icon "close" at bounding box center [452, 24] width 10 height 10
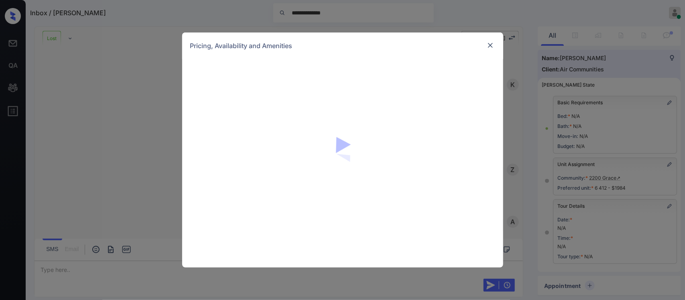
scroll to position [99, 0]
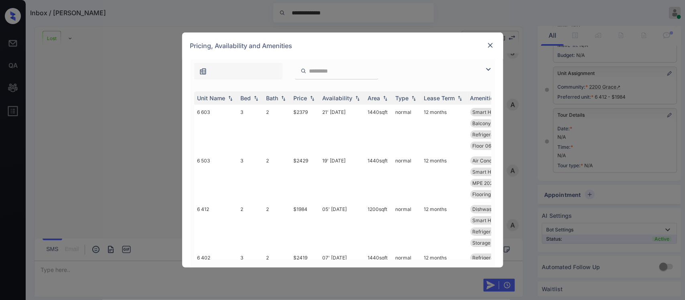
click at [306, 98] on div "Price" at bounding box center [301, 98] width 14 height 7
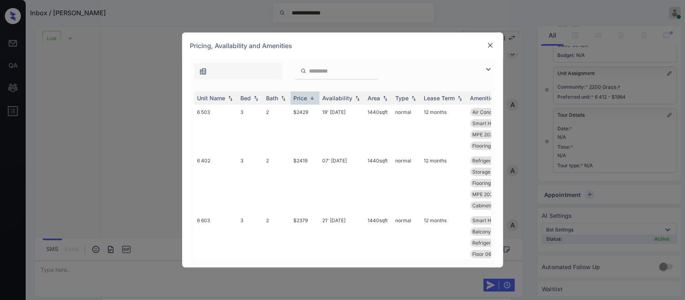
click at [306, 98] on div "Price" at bounding box center [301, 98] width 14 height 7
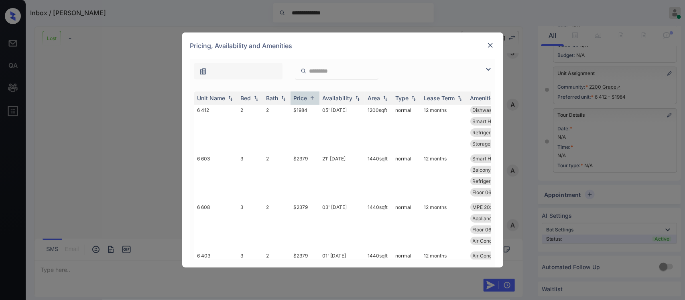
scroll to position [0, 0]
click at [491, 47] on div at bounding box center [491, 46] width 10 height 10
click at [491, 47] on img at bounding box center [491, 45] width 8 height 8
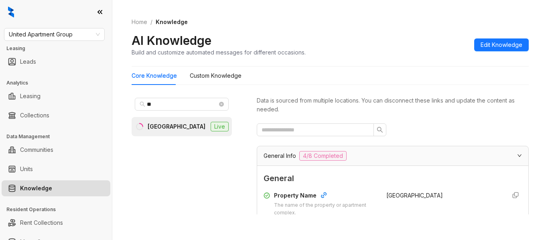
scroll to position [1497, 0]
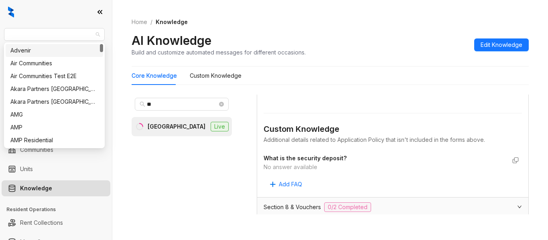
click at [71, 34] on span "United Apartment Group" at bounding box center [54, 35] width 91 height 12
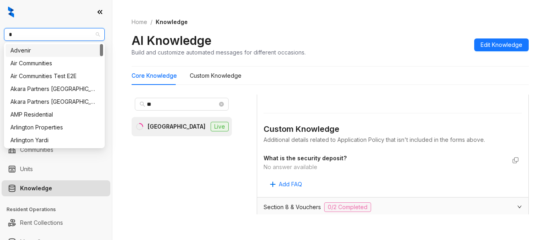
type input "**"
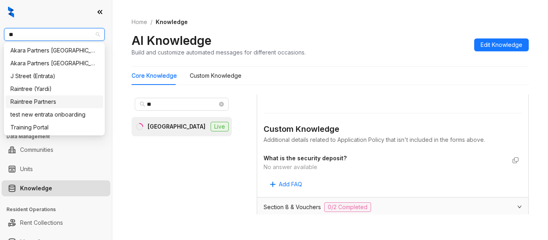
click at [62, 100] on div "Raintree Partners" at bounding box center [54, 102] width 88 height 9
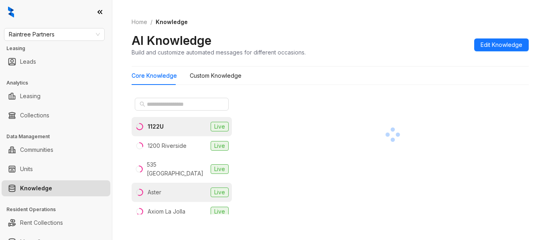
click at [171, 188] on li "Aster Live" at bounding box center [182, 192] width 100 height 19
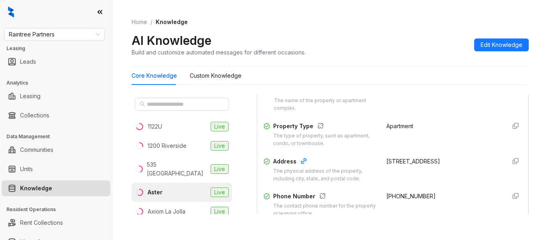
scroll to position [210, 0]
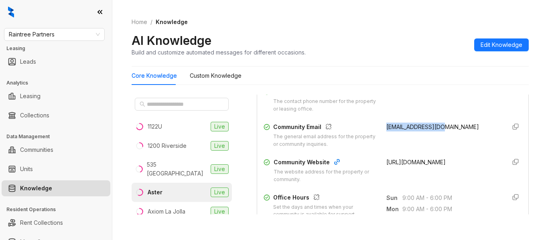
drag, startPoint x: 373, startPoint y: 126, endPoint x: 436, endPoint y: 128, distance: 63.1
click at [436, 128] on div "Community Email The general email address for the property or community inquiri…" at bounding box center [393, 136] width 259 height 26
copy span "[EMAIL_ADDRESS][DOMAIN_NAME]"
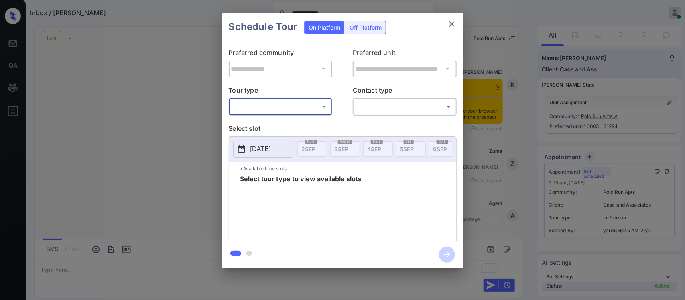
scroll to position [4804, 0]
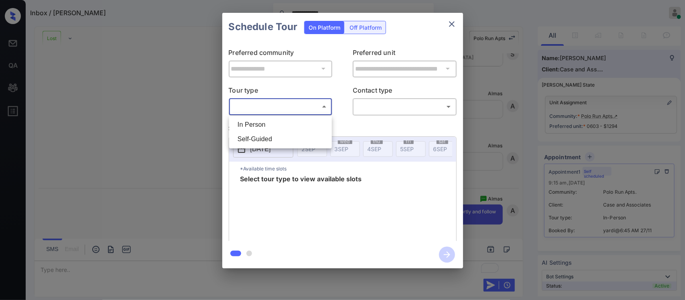
drag, startPoint x: 0, startPoint y: 0, endPoint x: 268, endPoint y: 125, distance: 295.6
click at [268, 125] on body "**********" at bounding box center [342, 150] width 685 height 300
click at [268, 125] on li "In Person" at bounding box center [280, 125] width 99 height 14
type input "********"
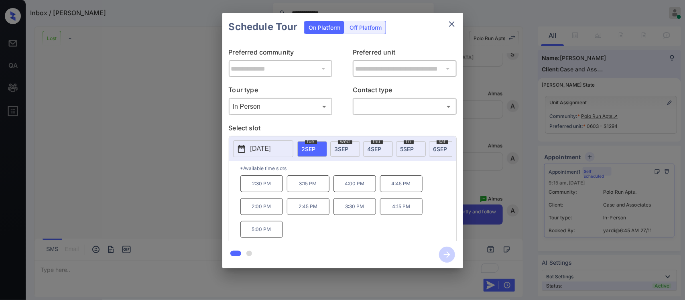
drag, startPoint x: 274, startPoint y: 155, endPoint x: 285, endPoint y: 151, distance: 11.9
click at [285, 151] on button "[DATE]" at bounding box center [263, 149] width 60 height 17
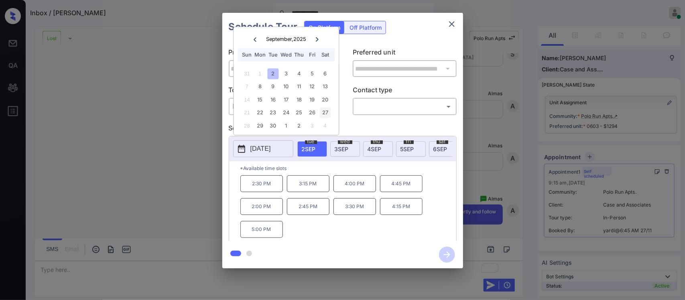
click at [326, 110] on div "27" at bounding box center [325, 113] width 11 height 11
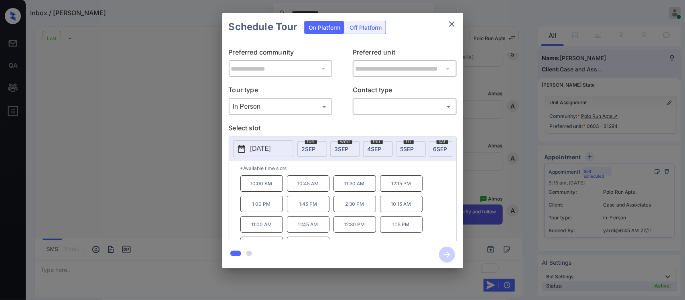
click at [438, 221] on div "10:00 AM 10:45 AM 11:30 AM 12:15 PM 1:00 PM 1:45 PM 2:30 PM 10:15 AM 11:00 AM 1…" at bounding box center [348, 207] width 216 height 64
click at [578, 63] on div "**********" at bounding box center [342, 140] width 685 height 281
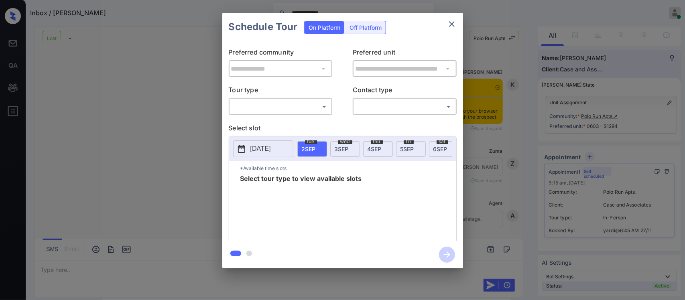
scroll to position [4910, 0]
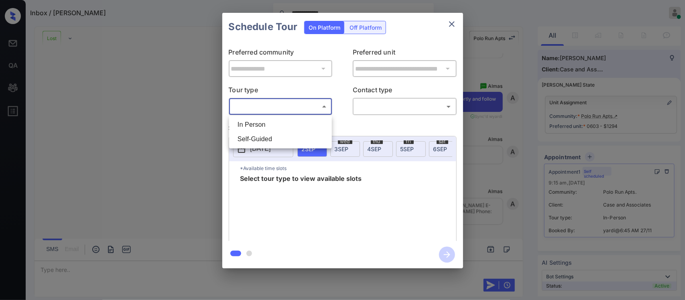
drag, startPoint x: 0, startPoint y: 0, endPoint x: 259, endPoint y: 122, distance: 286.8
click at [259, 122] on body "**********" at bounding box center [342, 150] width 685 height 300
click at [259, 122] on li "In Person" at bounding box center [280, 125] width 99 height 14
type input "********"
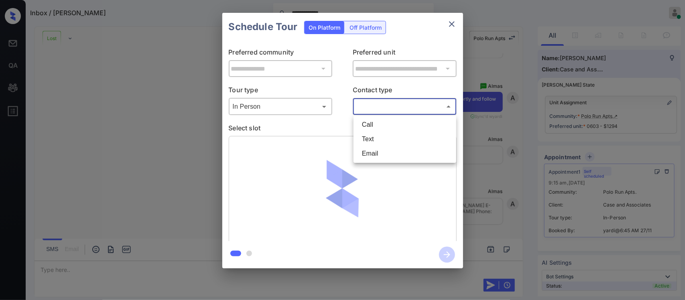
click at [388, 106] on body "**********" at bounding box center [342, 150] width 685 height 300
click at [388, 134] on li "Text" at bounding box center [405, 139] width 99 height 14
type input "****"
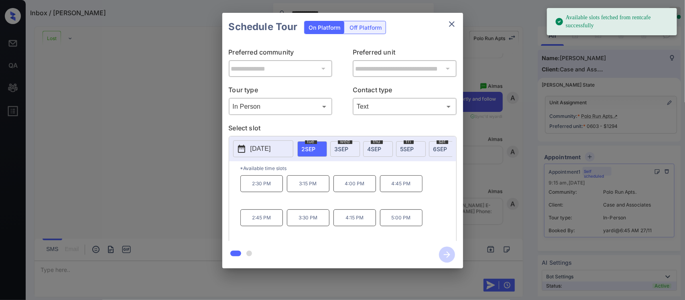
click at [271, 143] on button "[DATE]" at bounding box center [263, 149] width 60 height 17
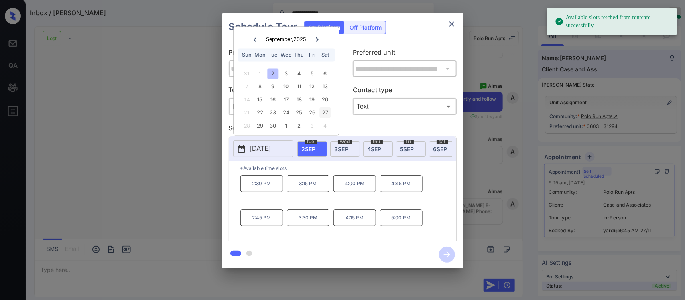
click at [325, 112] on div "27" at bounding box center [325, 113] width 11 height 11
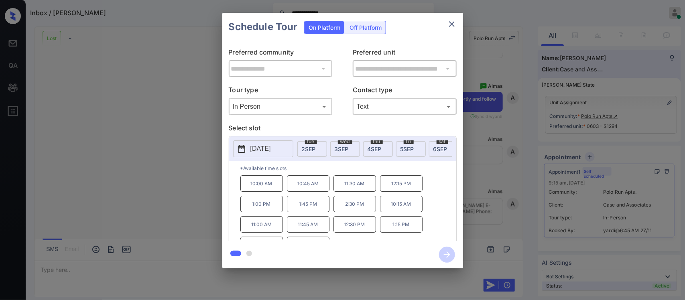
scroll to position [14, 0]
click at [311, 234] on p "2:45 PM" at bounding box center [308, 231] width 43 height 16
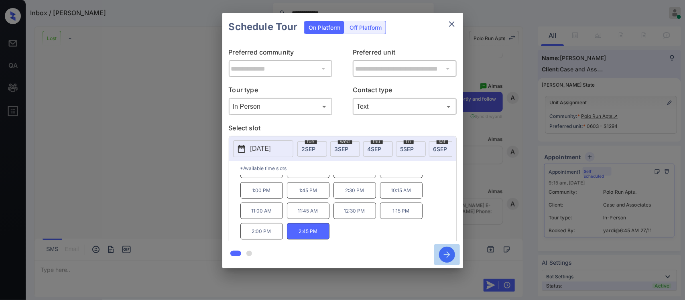
click at [445, 255] on icon "button" at bounding box center [447, 255] width 16 height 16
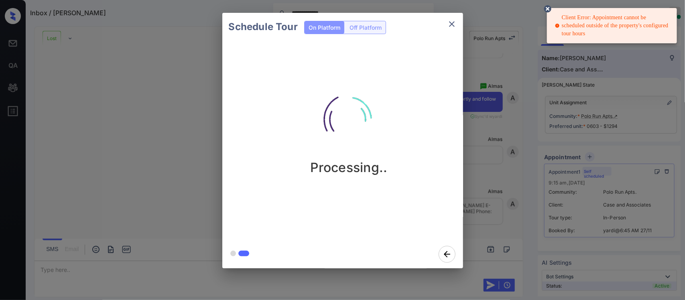
click at [547, 11] on icon at bounding box center [547, 8] width 7 height 7
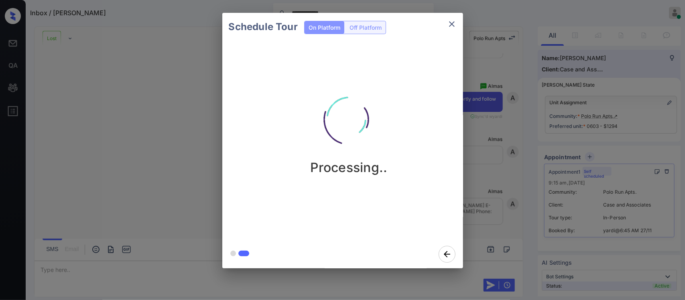
click at [494, 143] on div "Schedule Tour On Platform Off Platform Processing.." at bounding box center [342, 140] width 685 height 281
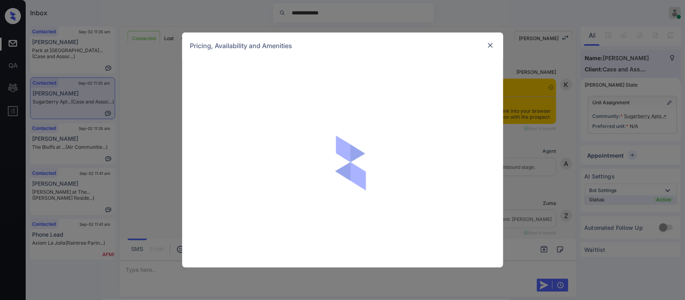
scroll to position [1204, 0]
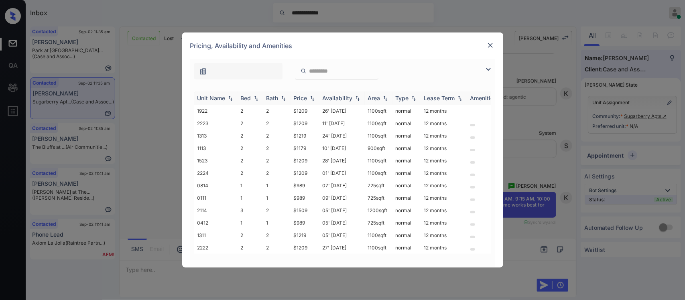
click at [306, 98] on div "Price" at bounding box center [301, 98] width 14 height 7
click at [307, 108] on td "$989" at bounding box center [305, 111] width 29 height 12
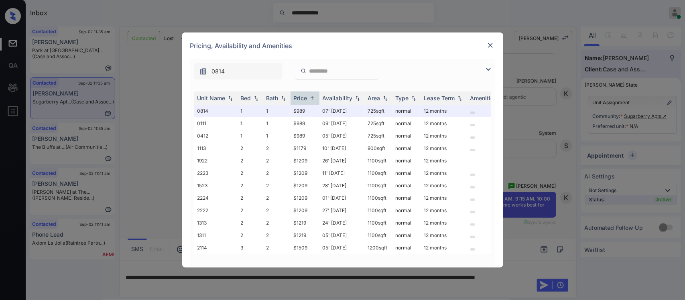
click at [493, 43] on img at bounding box center [491, 45] width 8 height 8
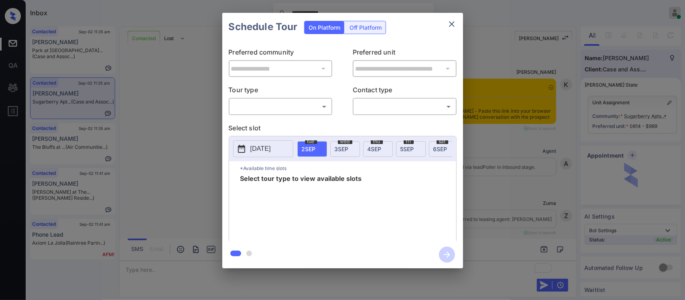
scroll to position [963, 0]
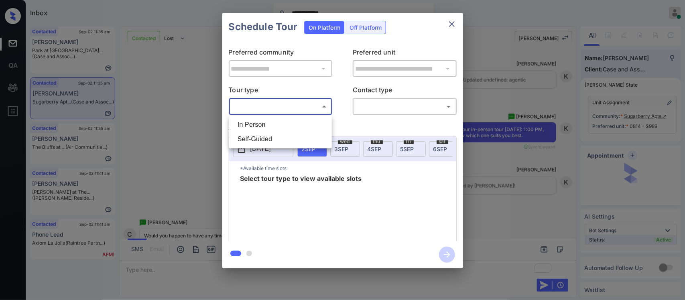
click at [314, 111] on body "**********" at bounding box center [342, 150] width 685 height 300
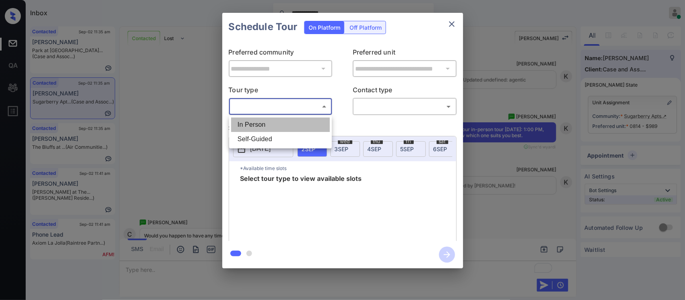
click at [307, 123] on li "In Person" at bounding box center [280, 125] width 99 height 14
type input "********"
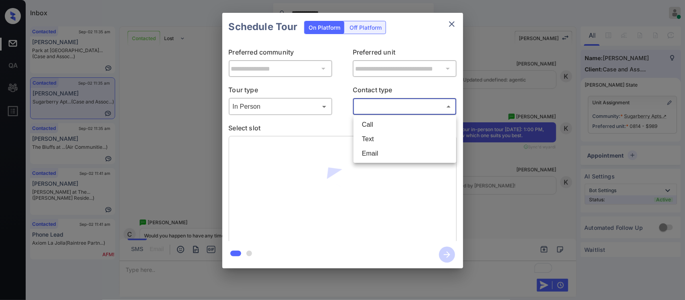
click at [376, 109] on body "**********" at bounding box center [342, 150] width 685 height 300
click at [370, 141] on li "Text" at bounding box center [405, 139] width 99 height 14
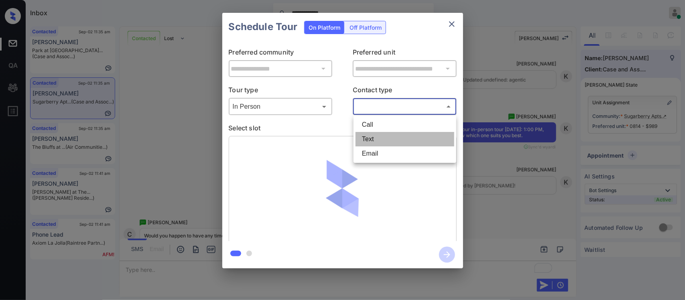
type input "****"
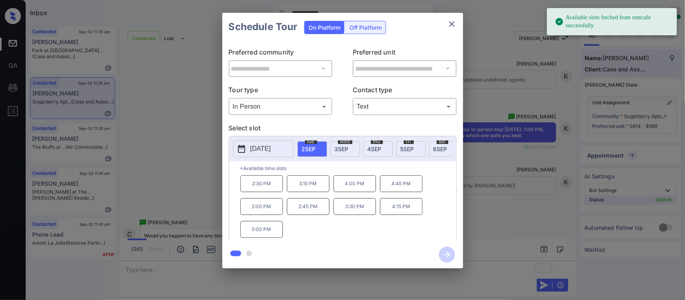
click at [336, 147] on span "3 SEP" at bounding box center [342, 149] width 14 height 7
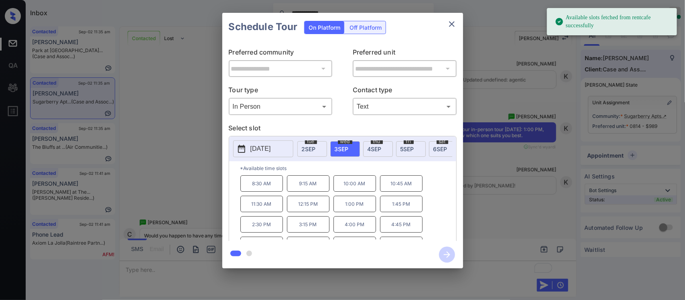
click at [314, 233] on p "3:15 PM" at bounding box center [308, 224] width 43 height 16
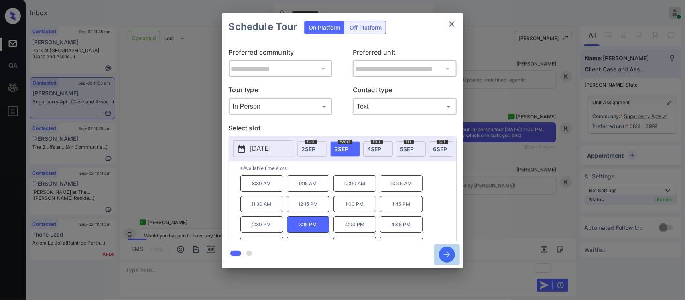
click at [449, 251] on icon "button" at bounding box center [447, 255] width 16 height 16
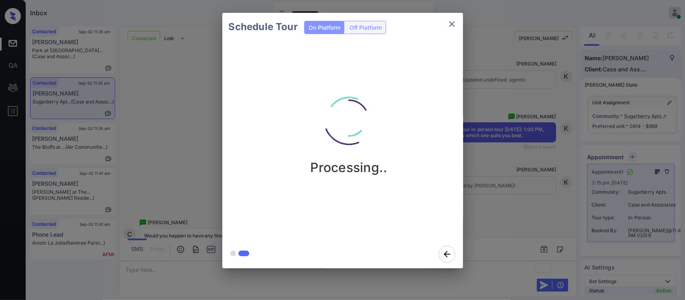
click at [591, 178] on div "Schedule Tour On Platform Off Platform Processing.." at bounding box center [342, 140] width 685 height 281
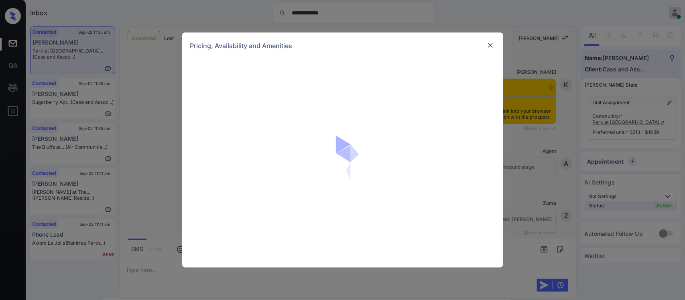
scroll to position [1233, 0]
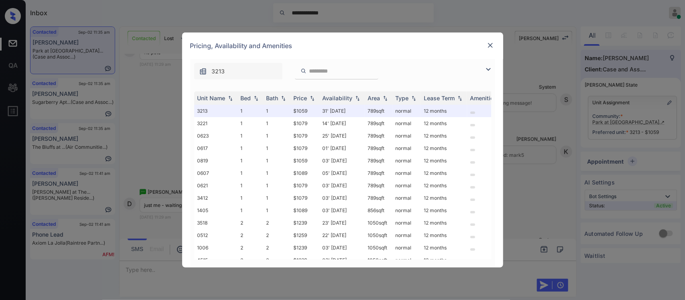
click at [309, 96] on img at bounding box center [312, 99] width 8 height 6
click at [309, 96] on img at bounding box center [312, 98] width 8 height 6
click at [312, 113] on td "$1059" at bounding box center [305, 111] width 29 height 12
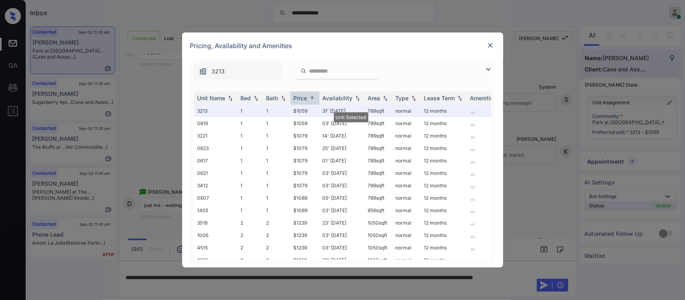
click at [491, 45] on img at bounding box center [491, 45] width 8 height 8
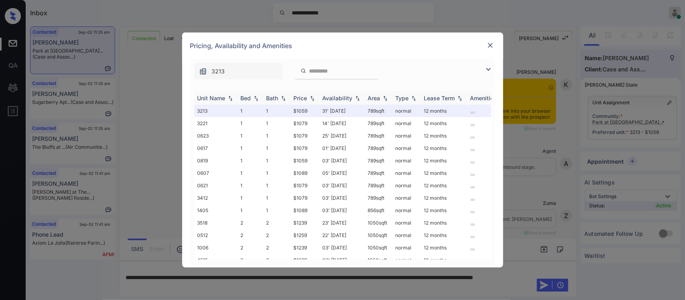
scroll to position [2278, 0]
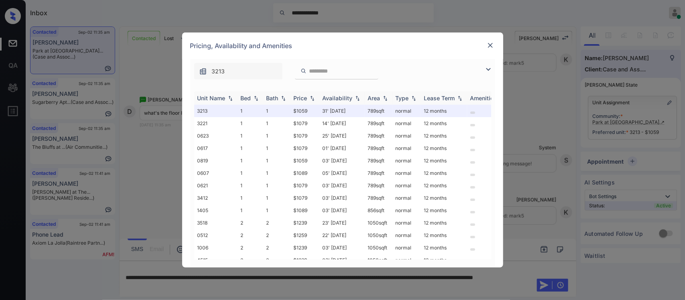
click at [308, 94] on th "Price" at bounding box center [305, 98] width 29 height 13
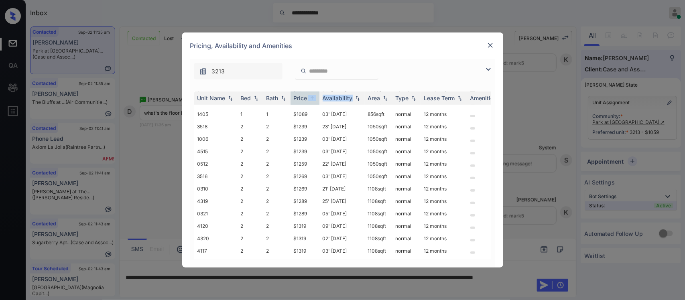
scroll to position [131, 0]
click at [490, 45] on img at bounding box center [491, 45] width 8 height 8
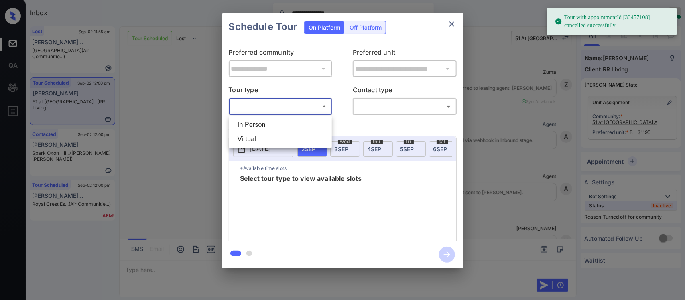
scroll to position [2033, 0]
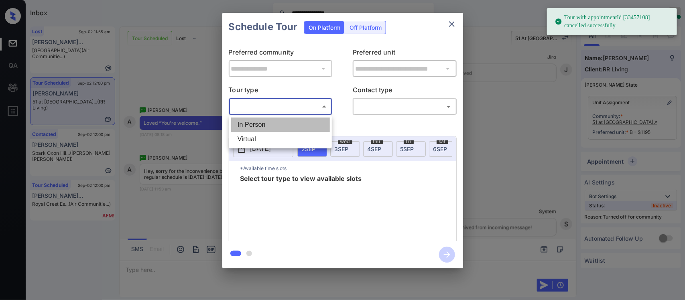
click at [293, 127] on li "In Person" at bounding box center [280, 125] width 99 height 14
type input "********"
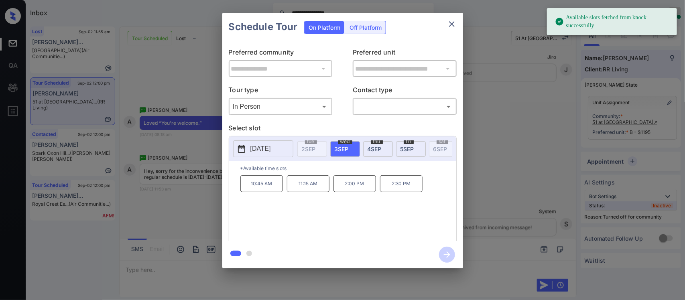
click at [258, 147] on p "[DATE]" at bounding box center [261, 149] width 20 height 10
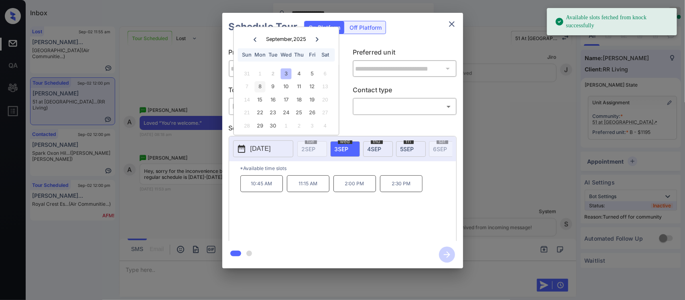
click at [258, 86] on div "8" at bounding box center [260, 87] width 11 height 11
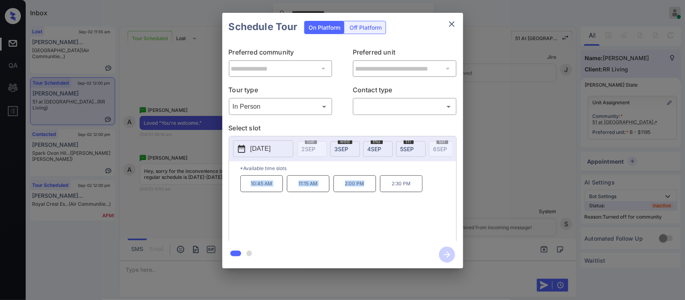
drag, startPoint x: 244, startPoint y: 190, endPoint x: 378, endPoint y: 190, distance: 134.1
click at [378, 190] on div "10:45 AM 11:15 AM 2:00 PM 2:30 PM" at bounding box center [348, 207] width 216 height 64
copy div "10:45 AM 11:15 AM 2:00 PM"
click at [471, 200] on div "**********" at bounding box center [342, 140] width 685 height 281
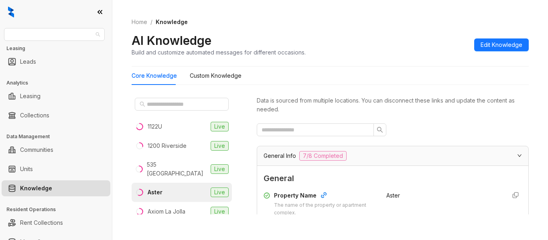
click at [53, 28] on div "Raintree Partners" at bounding box center [54, 34] width 101 height 13
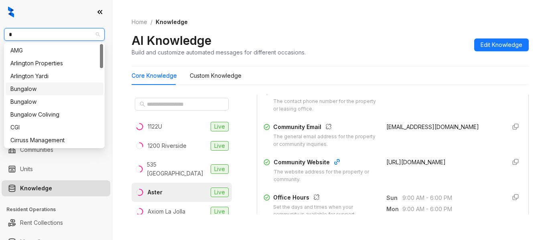
type input "**"
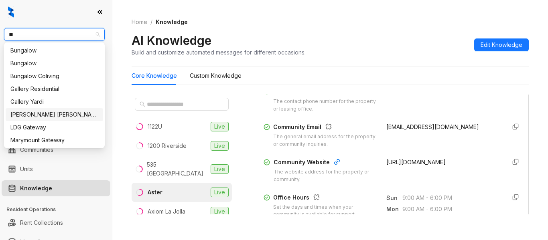
click at [53, 118] on div "[PERSON_NAME] [PERSON_NAME]" at bounding box center [54, 114] width 88 height 9
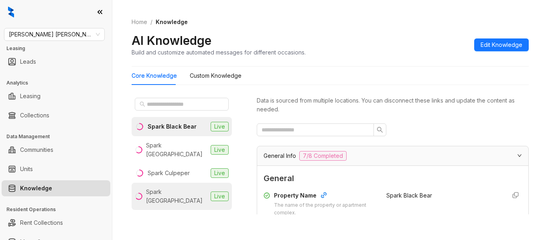
click at [189, 189] on li "Spark Oxon Hill Live" at bounding box center [182, 196] width 100 height 27
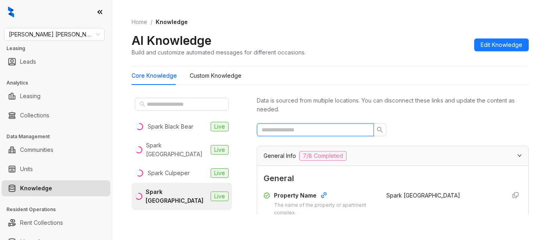
click at [318, 130] on input "text" at bounding box center [312, 130] width 101 height 9
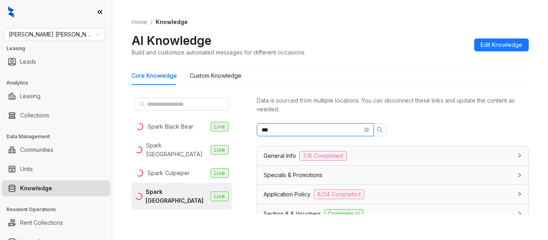
type input "***"
click at [367, 130] on icon "close-circle" at bounding box center [367, 130] width 5 height 5
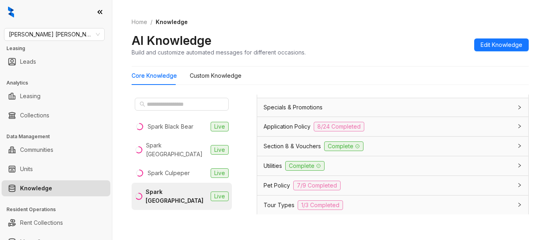
scroll to position [515, 0]
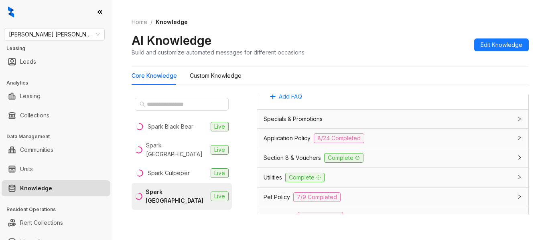
click at [486, 175] on div "Utilities Complete" at bounding box center [388, 178] width 249 height 10
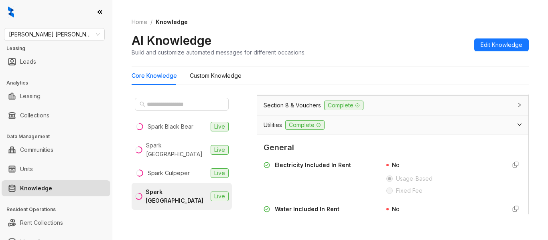
scroll to position [538, 0]
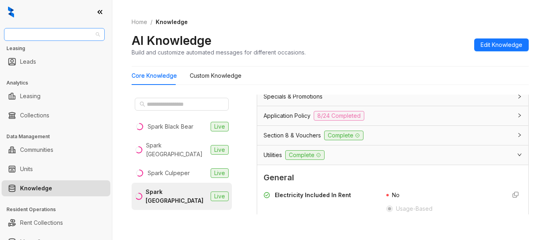
click at [67, 35] on span "Gates Hudson" at bounding box center [54, 35] width 91 height 12
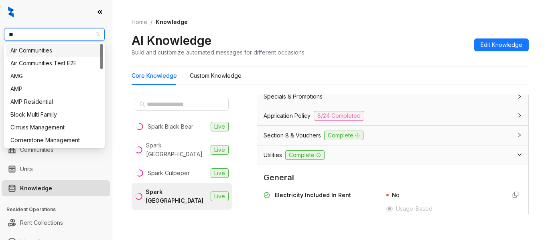
type input "***"
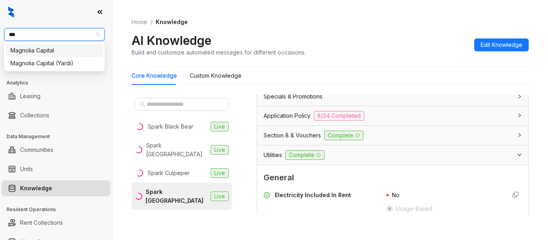
click at [59, 50] on div "Magnolia Capital" at bounding box center [54, 50] width 88 height 9
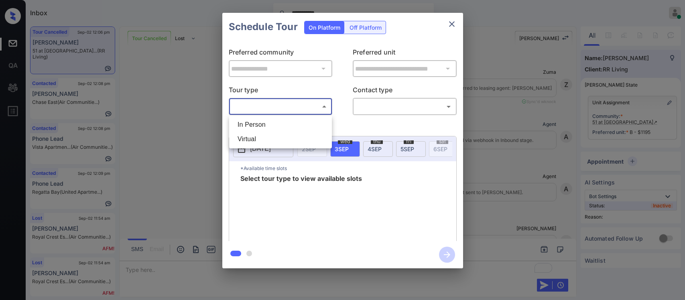
click at [308, 102] on body "**********" at bounding box center [342, 150] width 685 height 300
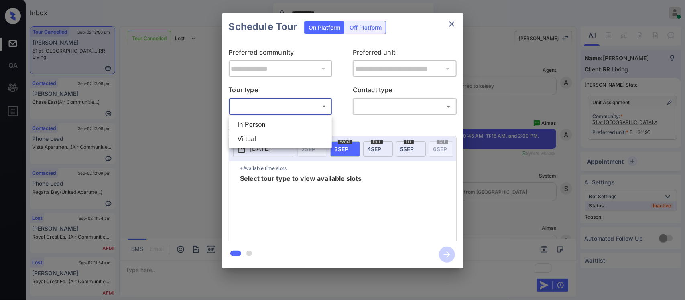
drag, startPoint x: 441, startPoint y: 118, endPoint x: 506, endPoint y: 128, distance: 66.2
click at [506, 128] on div at bounding box center [342, 150] width 685 height 300
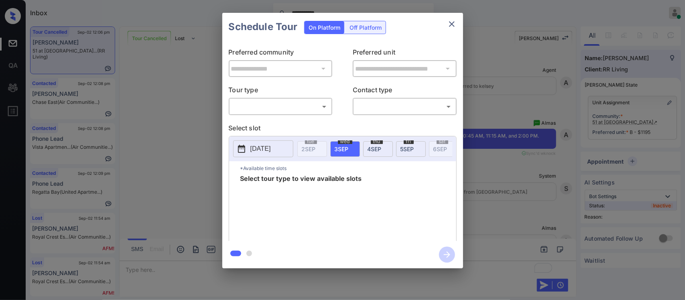
click at [506, 128] on div "**********" at bounding box center [342, 140] width 685 height 281
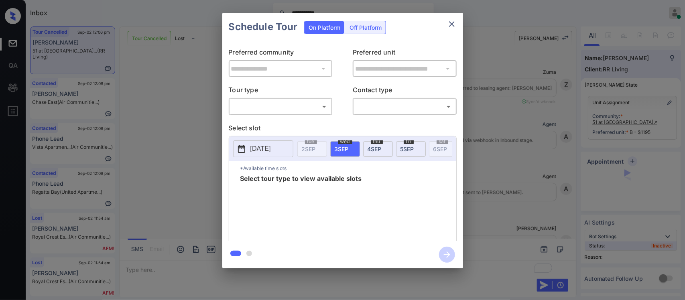
scroll to position [1292, 0]
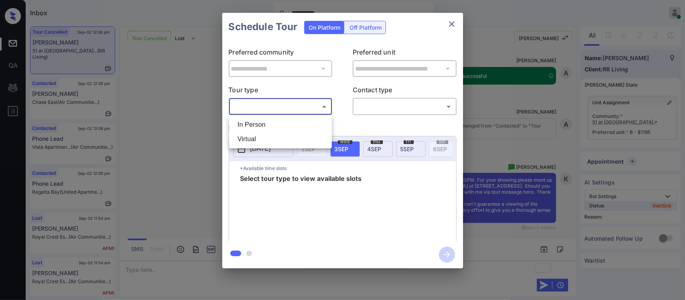
click at [316, 104] on body "**********" at bounding box center [342, 150] width 685 height 300
click at [312, 118] on li "In Person" at bounding box center [280, 125] width 99 height 14
type input "********"
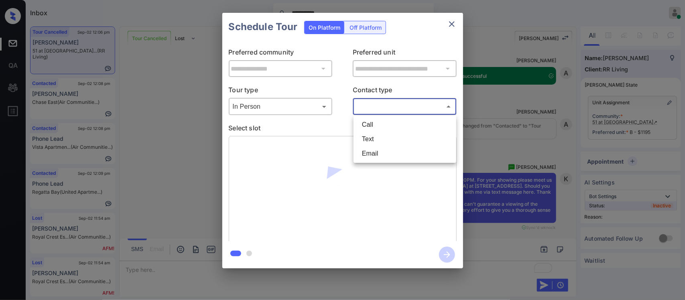
click at [397, 110] on body "**********" at bounding box center [342, 150] width 685 height 300
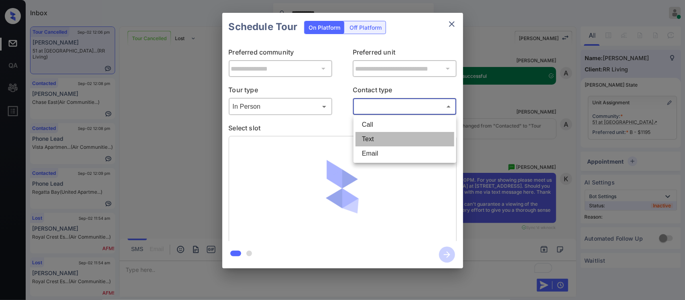
click at [379, 140] on li "Text" at bounding box center [405, 139] width 99 height 14
type input "****"
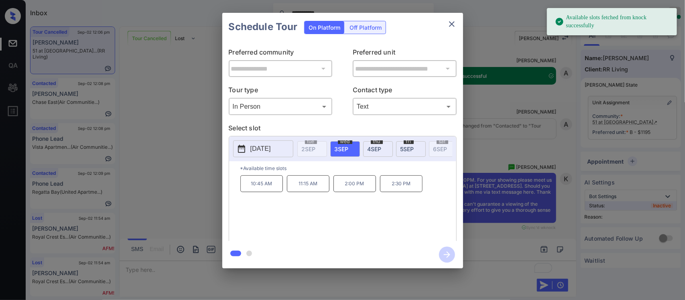
click at [258, 151] on p "[DATE]" at bounding box center [261, 149] width 20 height 10
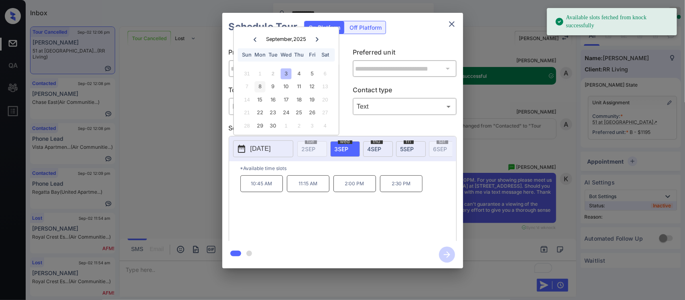
click at [258, 86] on div "8" at bounding box center [260, 87] width 11 height 11
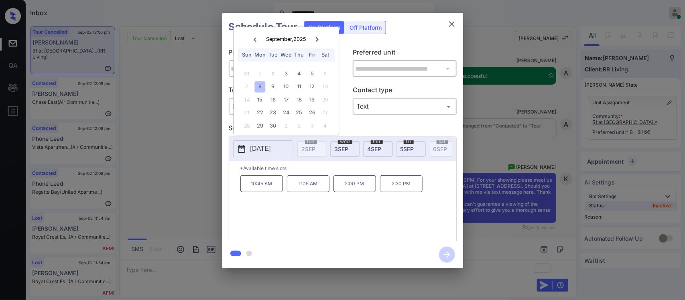
click at [351, 192] on p "2:00 PM" at bounding box center [355, 183] width 43 height 17
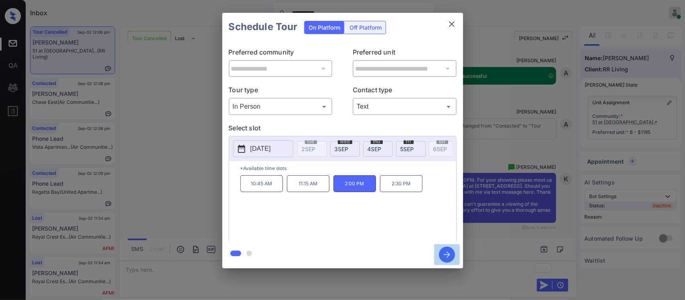
click at [446, 251] on icon "button" at bounding box center [447, 255] width 16 height 16
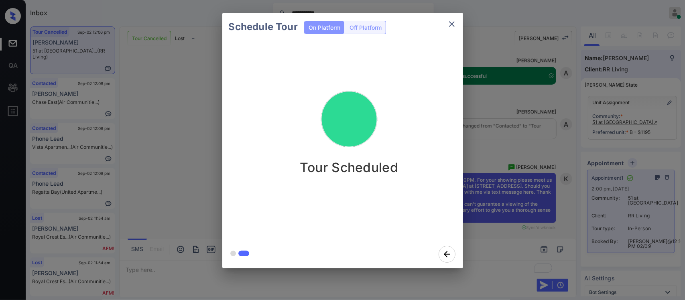
click at [493, 120] on div "Schedule Tour On Platform Off Platform Tour Scheduled" at bounding box center [342, 140] width 685 height 281
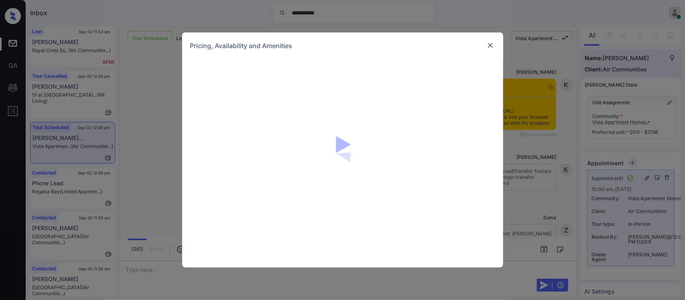
scroll to position [1651, 0]
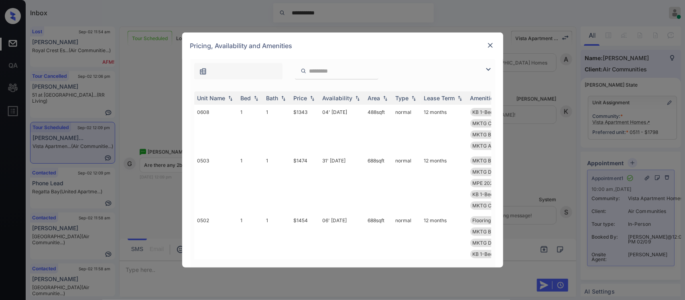
click at [306, 103] on th "Price" at bounding box center [305, 98] width 29 height 13
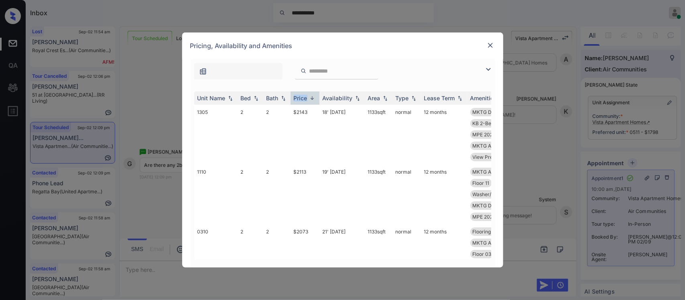
click at [306, 103] on th "Price" at bounding box center [305, 98] width 29 height 13
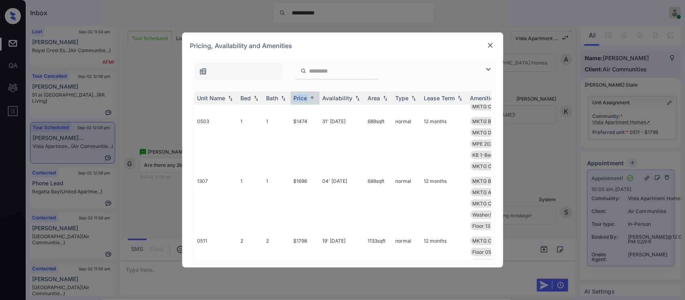
scroll to position [211, 0]
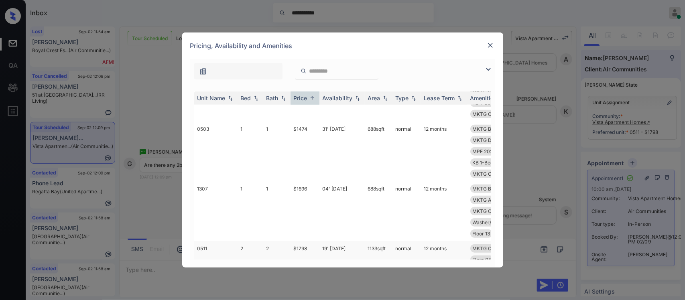
click at [369, 241] on td "1133 sqft" at bounding box center [379, 259] width 28 height 37
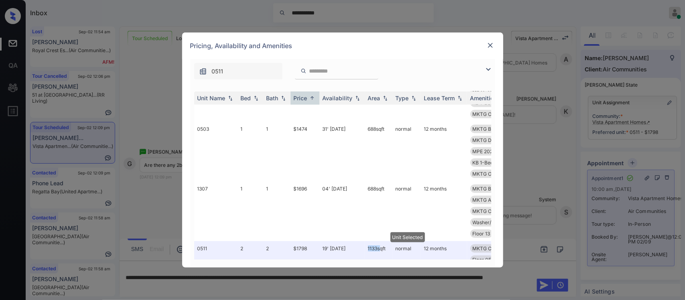
click at [491, 46] on img at bounding box center [491, 45] width 8 height 8
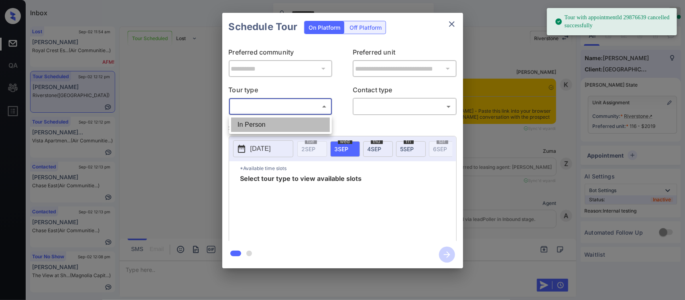
scroll to position [6769, 0]
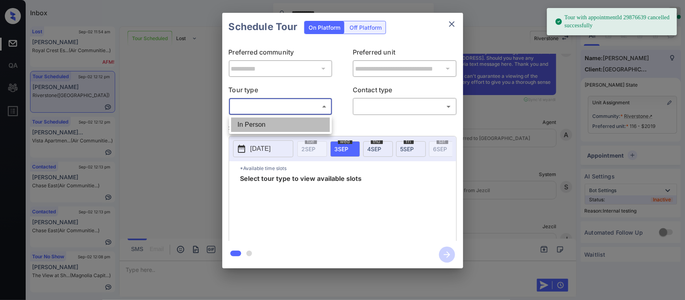
click at [292, 131] on li "In Person" at bounding box center [280, 125] width 99 height 14
type input "********"
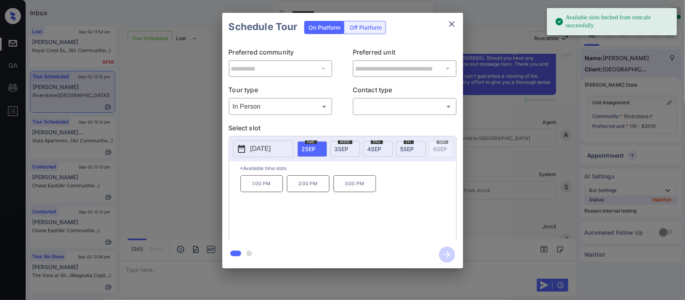
click at [344, 146] on span "[DATE]" at bounding box center [342, 149] width 14 height 7
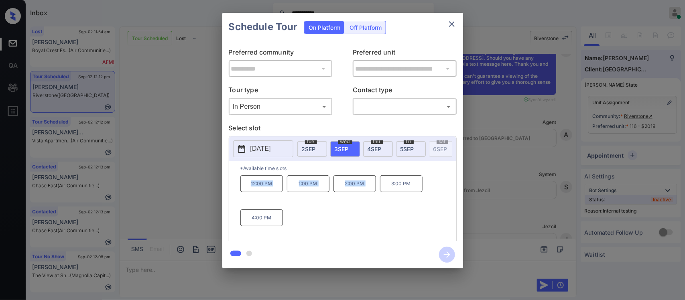
drag, startPoint x: 243, startPoint y: 189, endPoint x: 387, endPoint y: 187, distance: 144.5
click at [387, 187] on div "12:00 PM 1:00 PM 2:00 PM 3:00 PM 4:00 PM" at bounding box center [348, 207] width 216 height 64
copy div "12:00 PM 1:00 PM 2:00 PM"
click at [516, 218] on div "**********" at bounding box center [342, 140] width 685 height 281
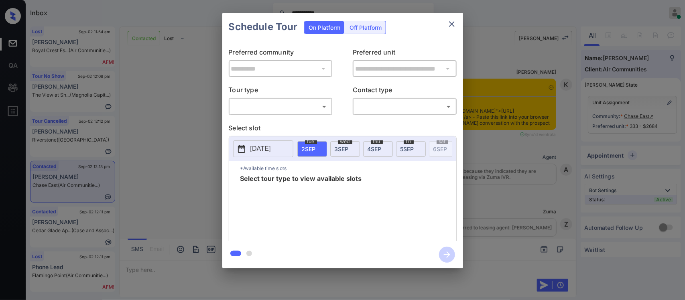
scroll to position [2050, 0]
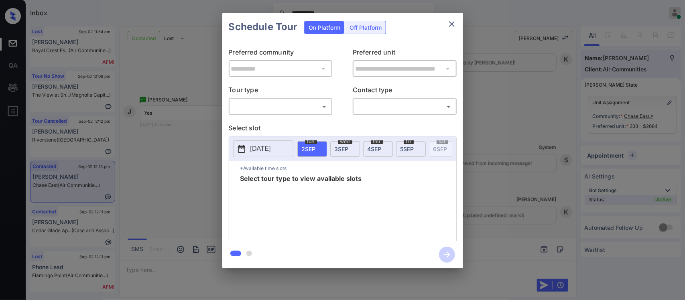
click at [285, 107] on body "**********" at bounding box center [342, 150] width 685 height 300
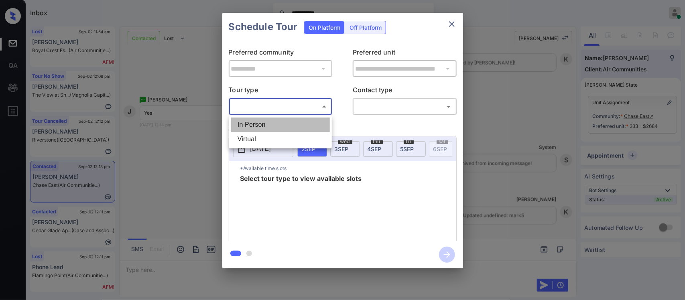
click at [283, 122] on li "In Person" at bounding box center [280, 125] width 99 height 14
type input "********"
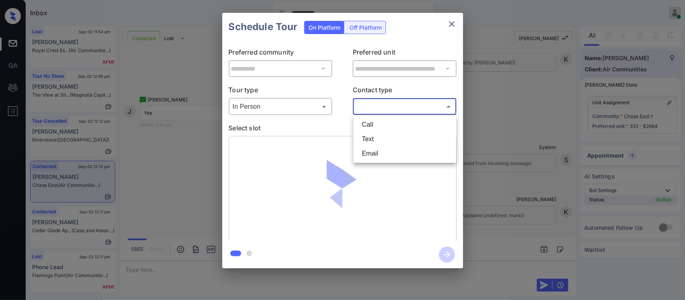
click at [374, 107] on body "**********" at bounding box center [342, 150] width 685 height 300
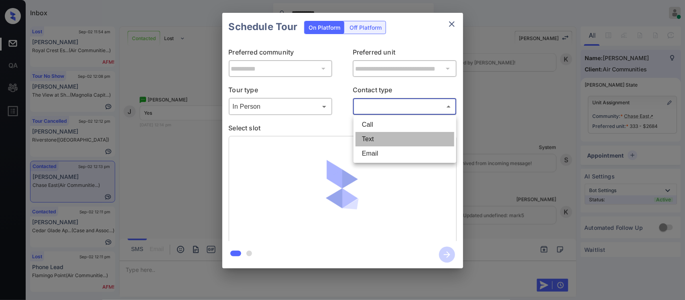
click at [374, 134] on li "Text" at bounding box center [405, 139] width 99 height 14
type input "****"
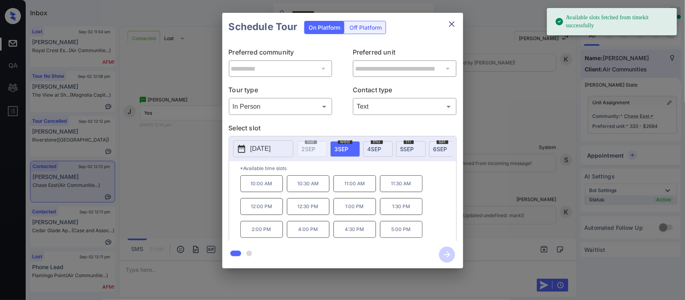
click at [344, 151] on span "3 SEP" at bounding box center [342, 149] width 14 height 7
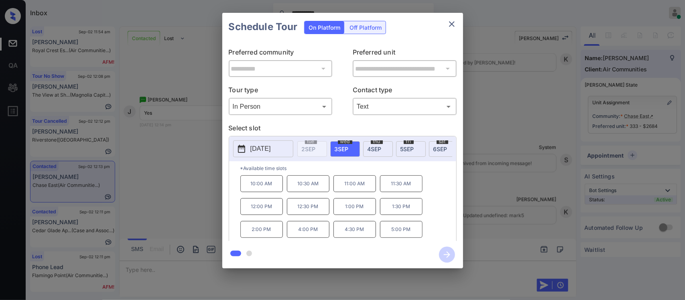
click at [259, 215] on p "12:00 PM" at bounding box center [261, 206] width 43 height 17
click at [446, 252] on icon "button" at bounding box center [447, 255] width 16 height 16
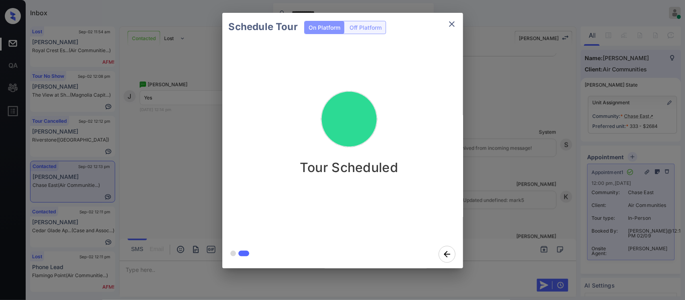
click at [518, 181] on div "Schedule Tour On Platform Off Platform Tour Scheduled" at bounding box center [342, 140] width 685 height 281
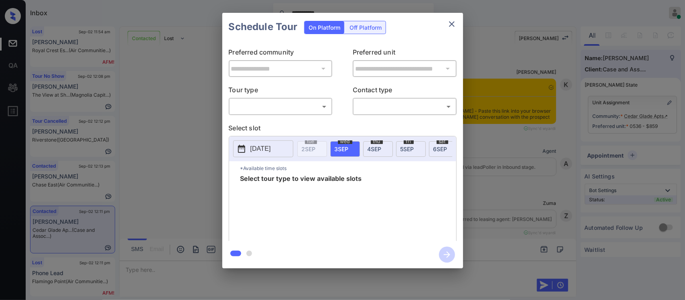
scroll to position [750, 0]
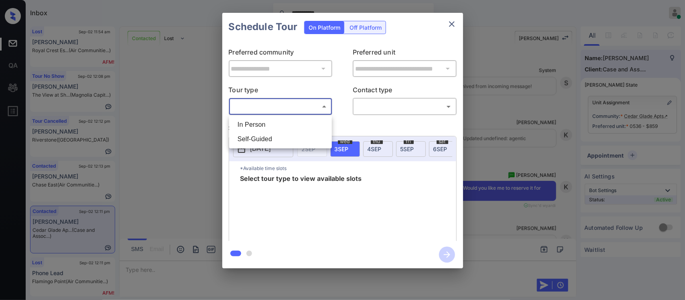
click at [300, 113] on body "**********" at bounding box center [342, 150] width 685 height 300
click at [297, 121] on li "In Person" at bounding box center [280, 125] width 99 height 14
type input "********"
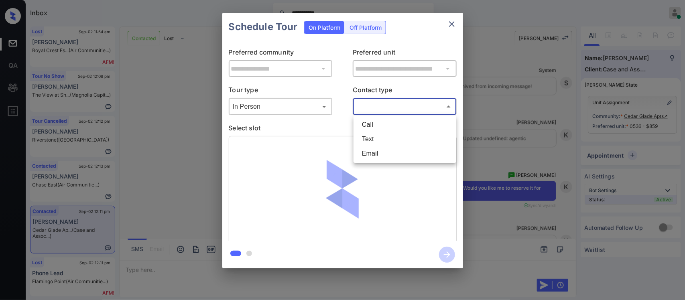
drag, startPoint x: 392, startPoint y: 111, endPoint x: 382, endPoint y: 139, distance: 30.4
click at [382, 139] on body "**********" at bounding box center [342, 150] width 685 height 300
click at [382, 139] on li "Text" at bounding box center [405, 139] width 99 height 14
type input "****"
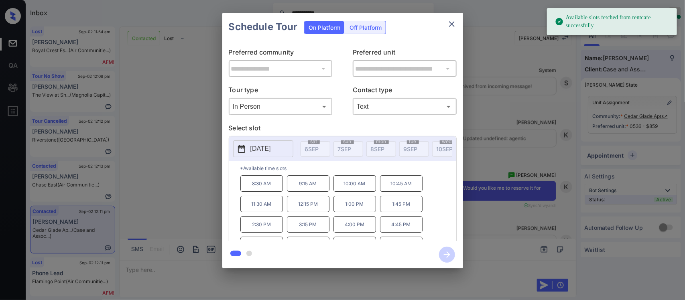
scroll to position [0, 257]
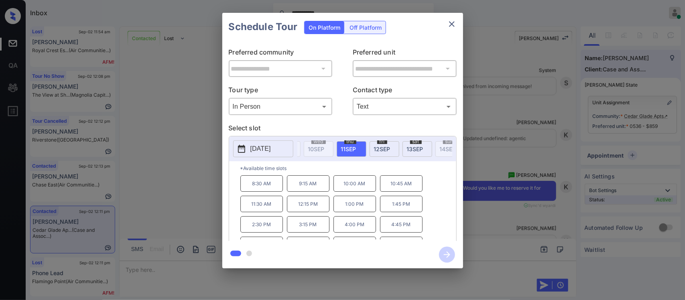
click at [408, 146] on div "[DATE]" at bounding box center [418, 149] width 30 height 16
click at [507, 197] on div "**********" at bounding box center [342, 140] width 685 height 281
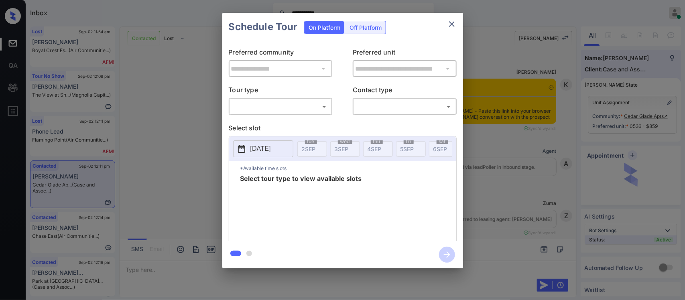
scroll to position [750, 0]
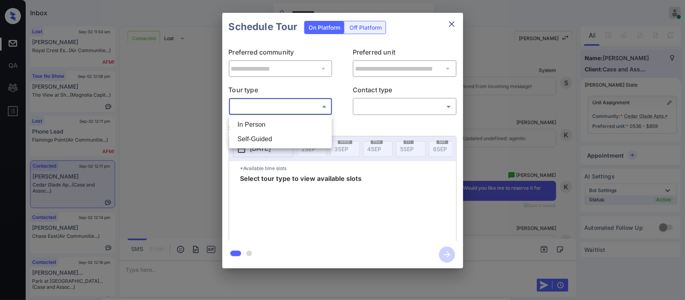
click at [289, 108] on body "**********" at bounding box center [342, 150] width 685 height 300
click at [285, 120] on li "In Person" at bounding box center [280, 125] width 99 height 14
type input "********"
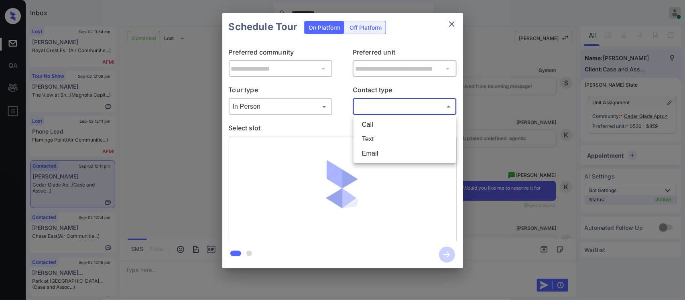
click at [378, 105] on body "**********" at bounding box center [342, 150] width 685 height 300
click at [372, 134] on li "Text" at bounding box center [405, 139] width 99 height 14
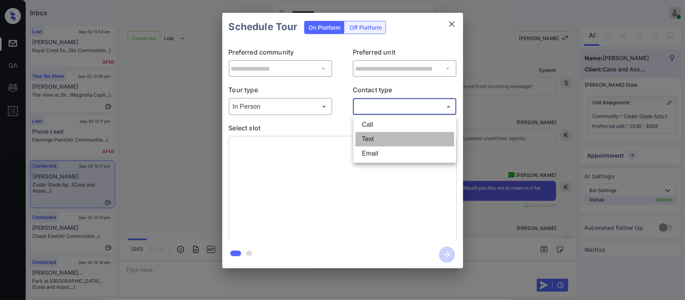
type input "****"
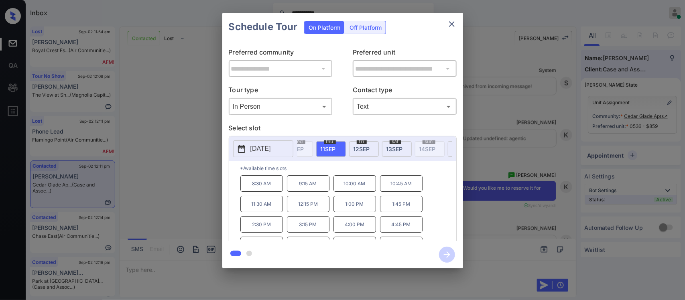
scroll to position [0, 257]
click at [408, 146] on div "sat 13 SEP" at bounding box center [418, 149] width 30 height 16
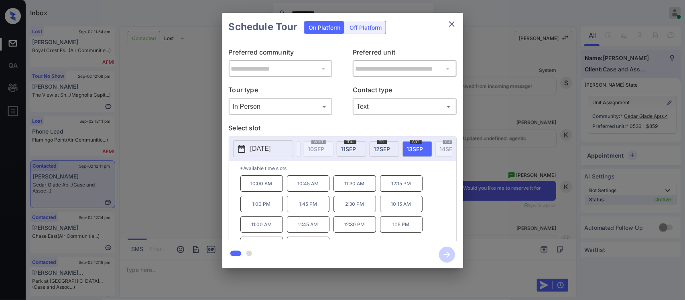
scroll to position [14, 0]
click at [253, 235] on p "2:00 PM" at bounding box center [261, 231] width 43 height 16
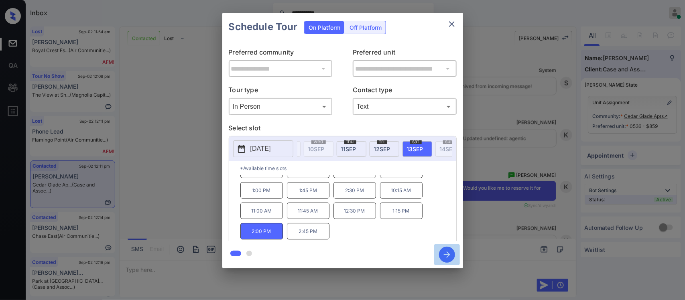
click at [442, 250] on icon "button" at bounding box center [447, 255] width 16 height 16
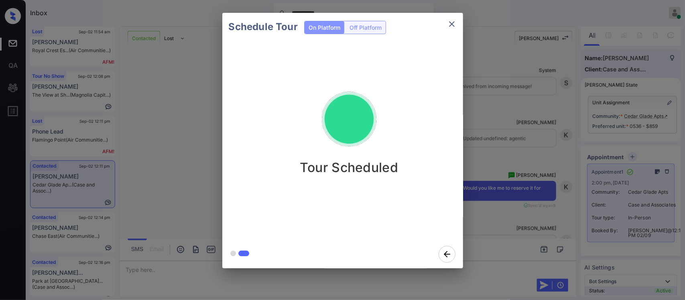
click at [540, 220] on div "Schedule Tour On Platform Off Platform Tour Scheduled" at bounding box center [342, 140] width 685 height 281
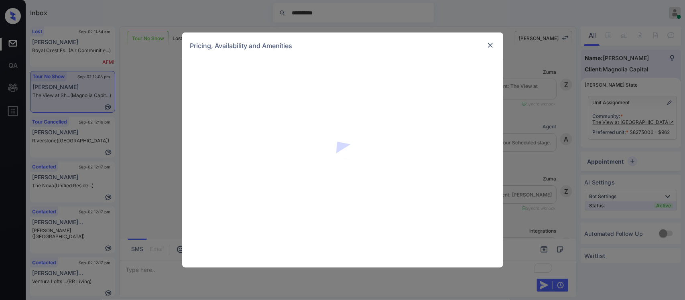
scroll to position [2721, 0]
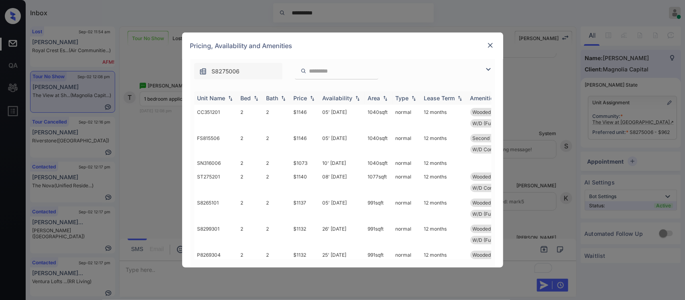
click at [310, 97] on img at bounding box center [312, 99] width 8 height 6
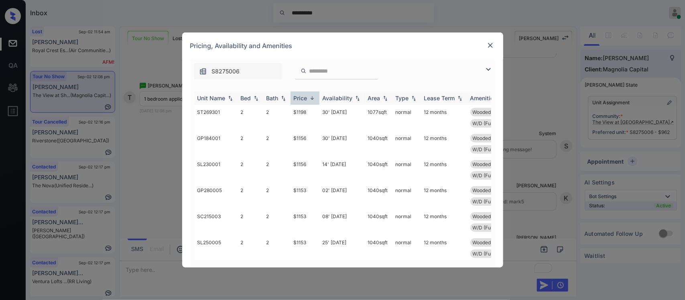
click at [310, 97] on img at bounding box center [312, 98] width 8 height 6
click at [314, 115] on td "$962" at bounding box center [305, 118] width 29 height 26
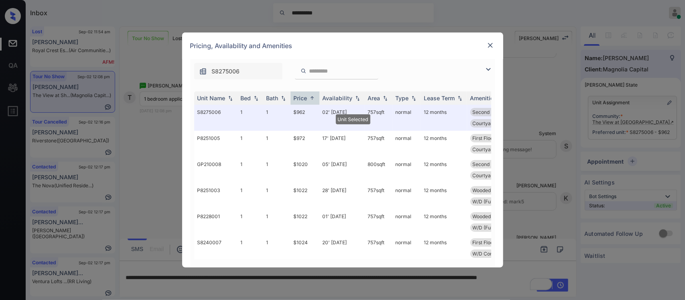
click at [492, 47] on img at bounding box center [491, 45] width 8 height 8
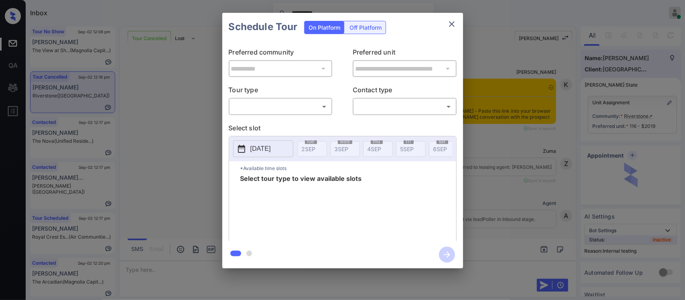
scroll to position [7980, 0]
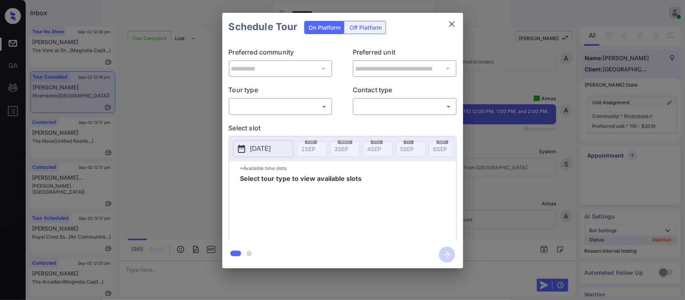
click at [321, 109] on body "**********" at bounding box center [342, 150] width 685 height 300
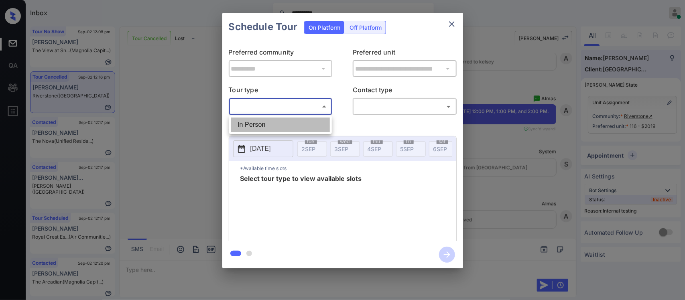
click at [315, 124] on li "In Person" at bounding box center [280, 125] width 99 height 14
type input "********"
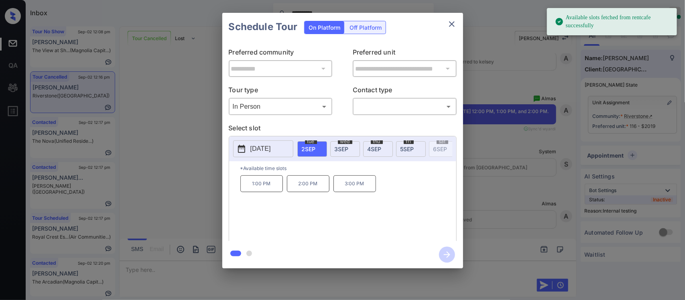
click at [352, 147] on div "wed 3 SEP" at bounding box center [345, 149] width 30 height 16
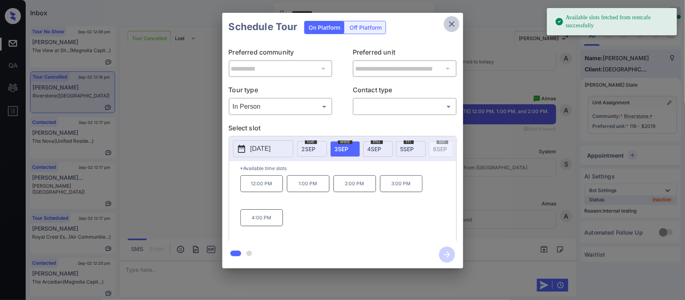
click at [450, 27] on icon "close" at bounding box center [452, 24] width 10 height 10
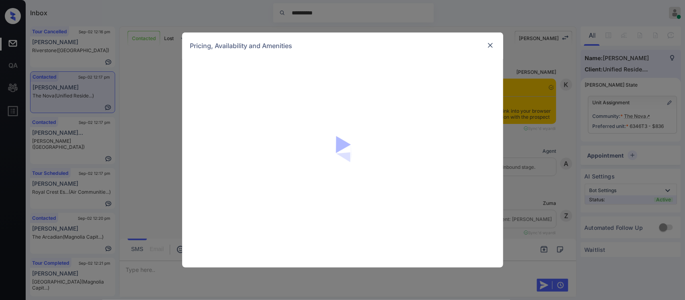
scroll to position [727, 0]
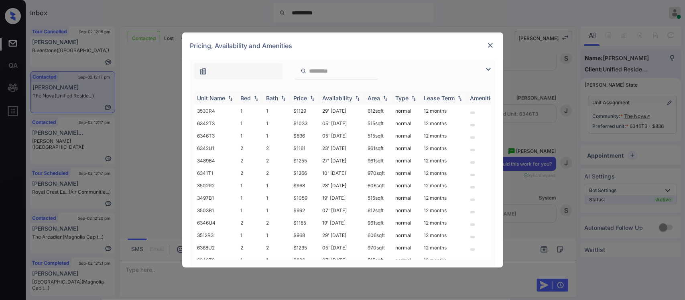
click at [308, 97] on img at bounding box center [312, 99] width 8 height 6
click at [308, 97] on img at bounding box center [312, 98] width 8 height 6
click at [489, 48] on img at bounding box center [491, 45] width 8 height 8
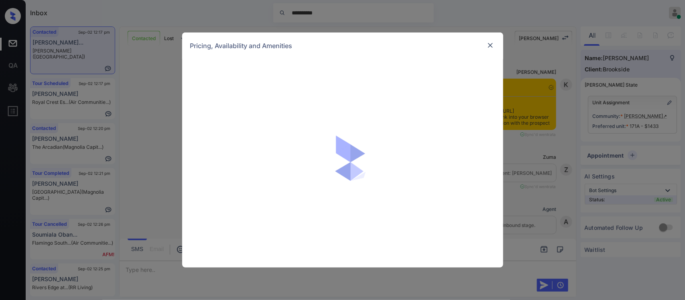
scroll to position [1119, 0]
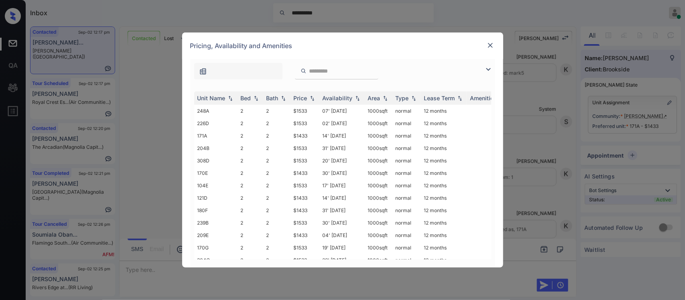
click at [487, 45] on img at bounding box center [491, 45] width 8 height 8
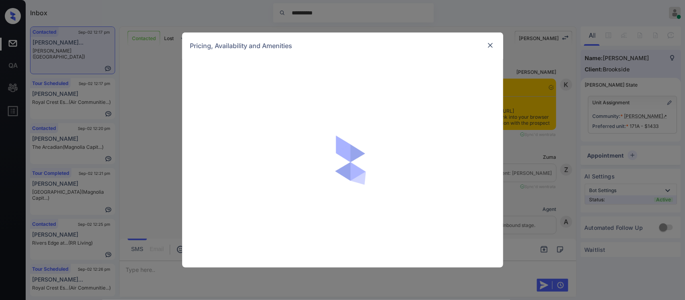
scroll to position [950, 0]
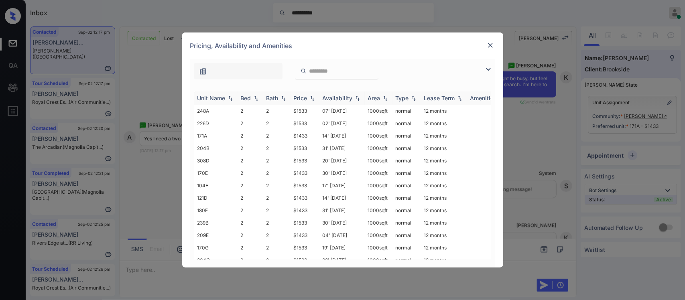
click at [308, 98] on div "Price" at bounding box center [301, 98] width 14 height 7
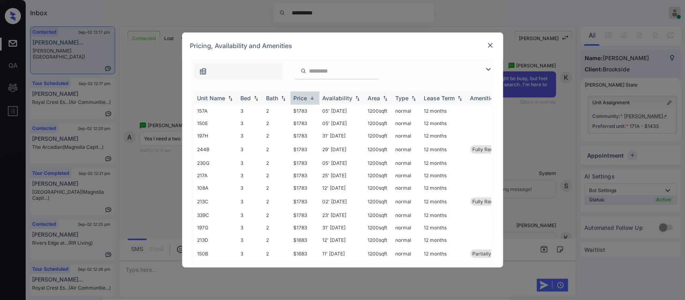
click at [308, 98] on div "Price" at bounding box center [301, 98] width 14 height 7
click at [311, 114] on td "$1433" at bounding box center [305, 111] width 29 height 12
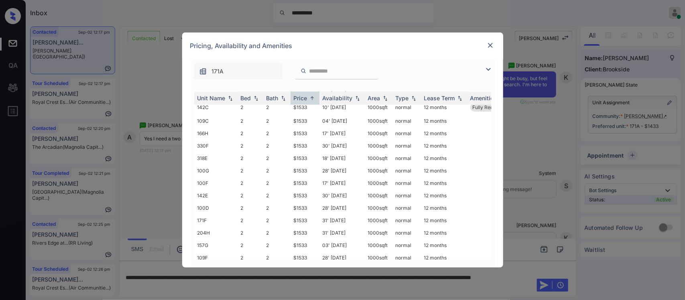
scroll to position [1707, 0]
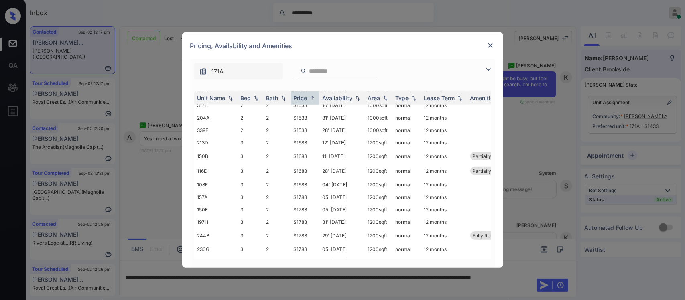
click at [485, 45] on div "Pricing, Availability and Amenities" at bounding box center [342, 46] width 321 height 26
click at [486, 45] on div at bounding box center [491, 46] width 10 height 10
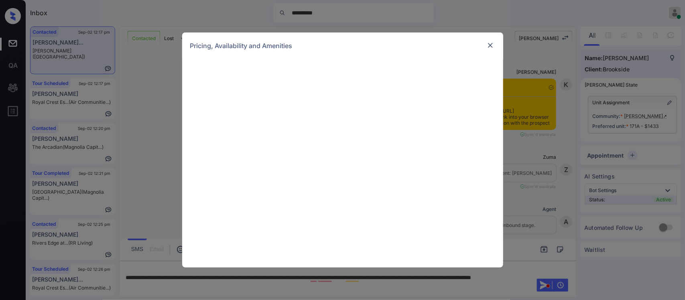
scroll to position [950, 0]
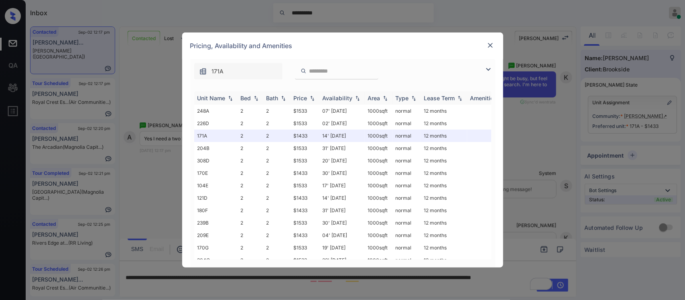
click at [308, 96] on img at bounding box center [312, 99] width 8 height 6
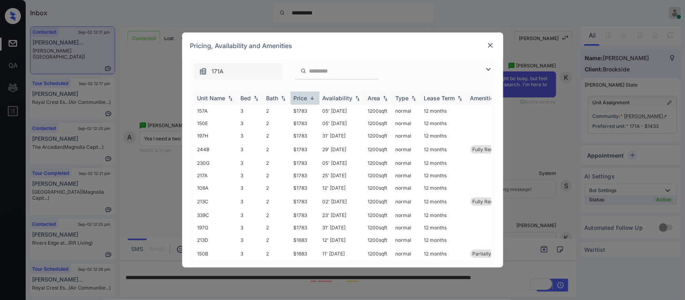
click at [308, 96] on img at bounding box center [312, 98] width 8 height 6
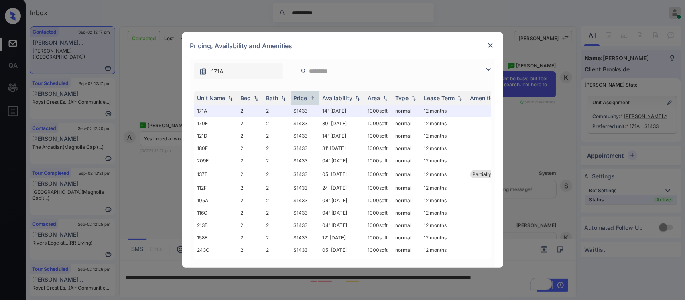
click at [494, 46] on img at bounding box center [491, 45] width 8 height 8
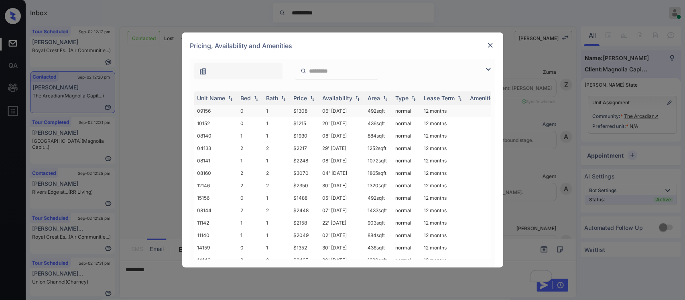
scroll to position [326, 0]
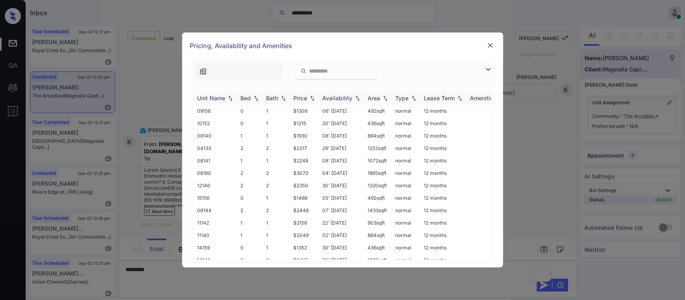
click at [310, 102] on div "Price" at bounding box center [305, 98] width 22 height 7
drag, startPoint x: 307, startPoint y: 119, endPoint x: 310, endPoint y: 112, distance: 7.9
click at [310, 112] on tbody "10152 0 1 $1215 20' Aug 25 436 sqft normal 12 months 11159 0 1 $1252 23' Sep 25…" at bounding box center [404, 248] width 420 height 286
click at [310, 112] on td "$1215" at bounding box center [305, 111] width 29 height 12
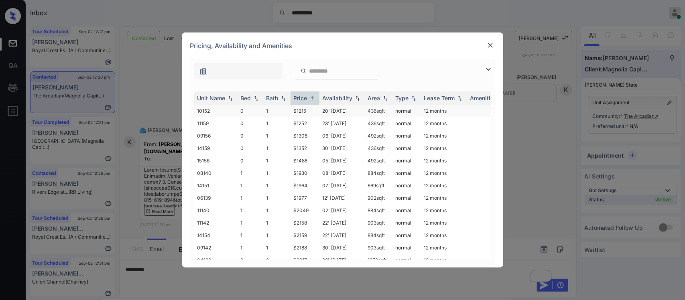
click at [310, 112] on td "$1215" at bounding box center [305, 111] width 29 height 12
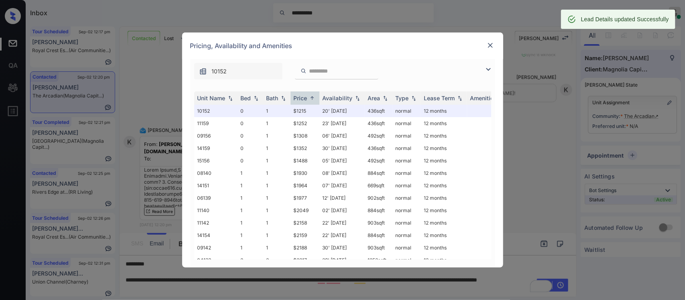
click at [490, 43] on img at bounding box center [491, 45] width 8 height 8
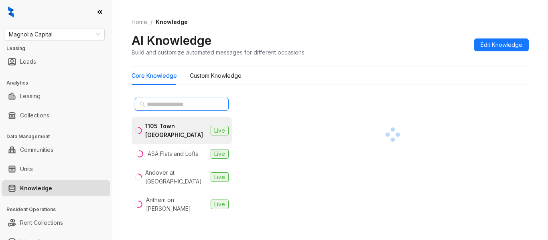
click at [180, 106] on input "text" at bounding box center [182, 104] width 71 height 9
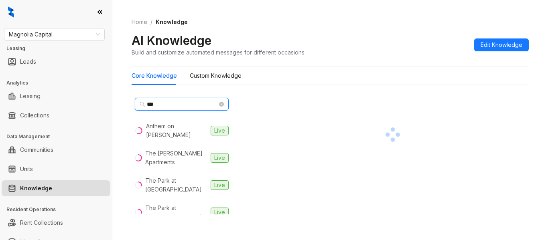
type input "***"
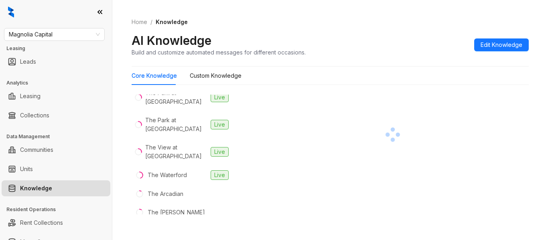
scroll to position [126, 0]
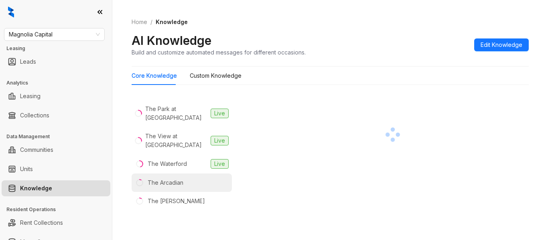
click at [198, 174] on li "The Arcadian" at bounding box center [182, 183] width 100 height 18
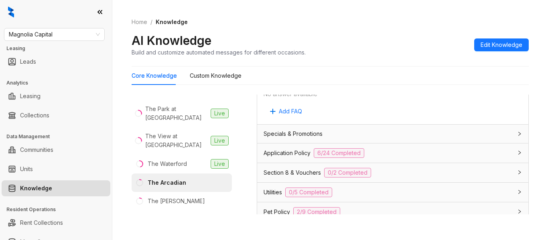
scroll to position [485, 0]
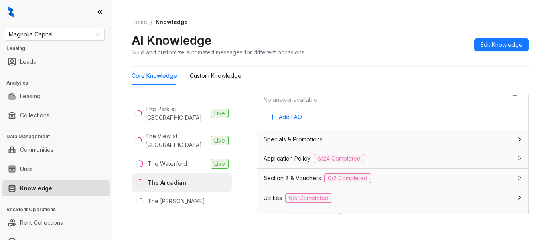
click at [478, 162] on div "Application Policy 6/24 Completed" at bounding box center [388, 159] width 249 height 10
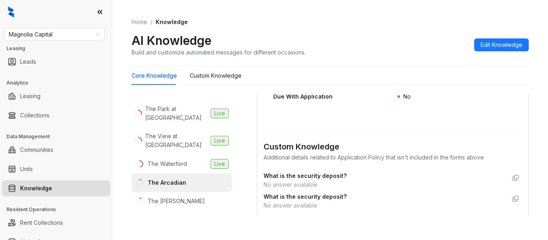
scroll to position [1651, 0]
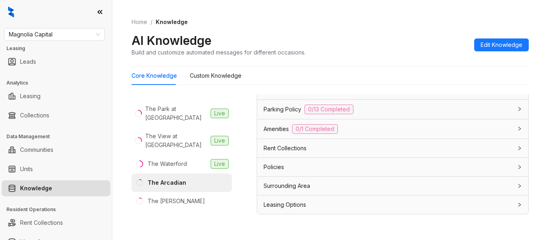
click at [357, 116] on div "Parking Policy 0/13 Completed" at bounding box center [392, 109] width 271 height 19
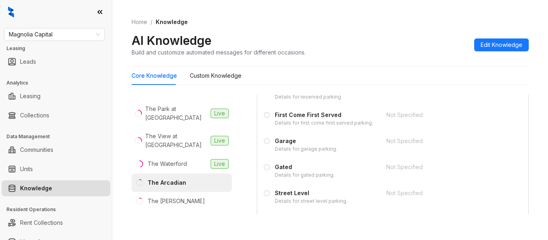
scroll to position [2105, 0]
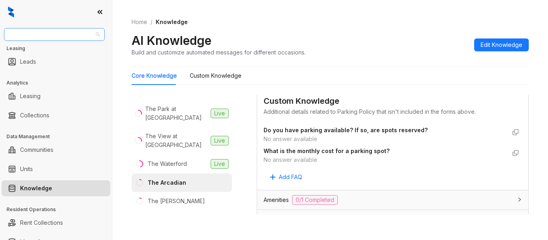
click at [60, 33] on span "Magnolia Capital" at bounding box center [54, 35] width 91 height 12
click at [60, 33] on span "* Magnolia Capital" at bounding box center [54, 35] width 91 height 12
type input "**"
click at [51, 69] on div "RR Living" at bounding box center [55, 63] width 98 height 13
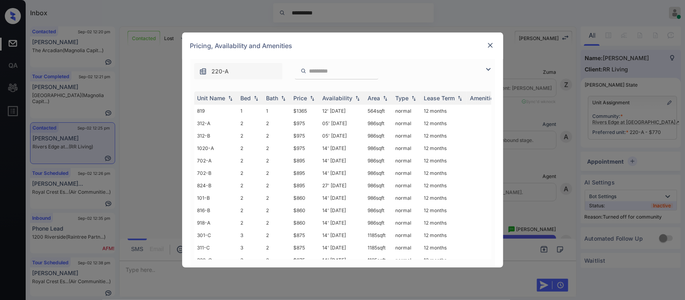
scroll to position [1176, 0]
click at [302, 101] on div "Price" at bounding box center [301, 98] width 14 height 7
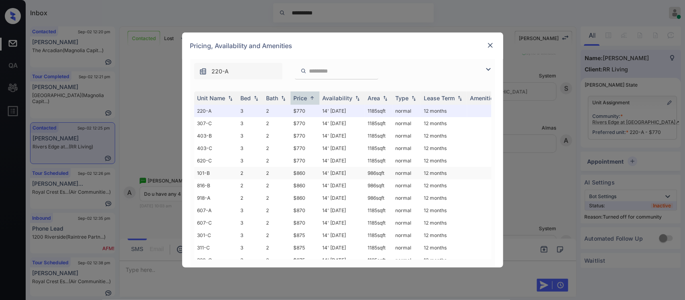
click at [311, 171] on td "$860" at bounding box center [305, 173] width 29 height 12
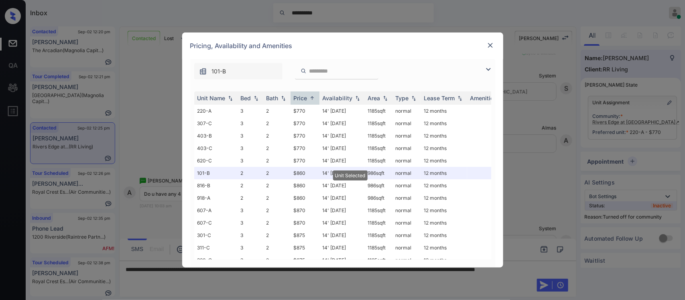
click at [489, 44] on img at bounding box center [491, 45] width 8 height 8
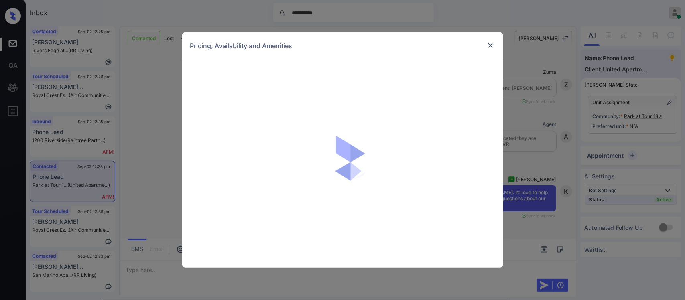
scroll to position [394, 0]
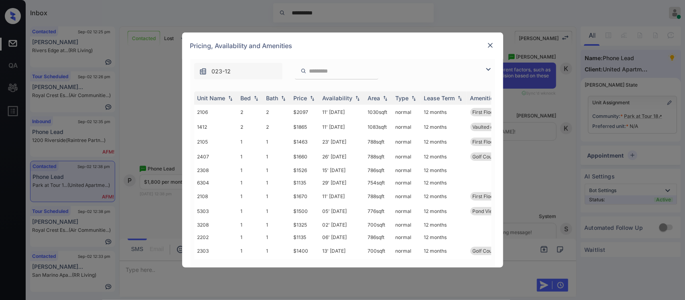
click at [314, 93] on th "Price" at bounding box center [305, 98] width 29 height 13
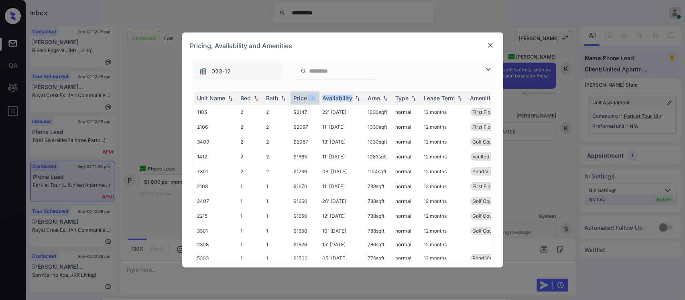
click at [314, 93] on th "Price" at bounding box center [305, 98] width 29 height 13
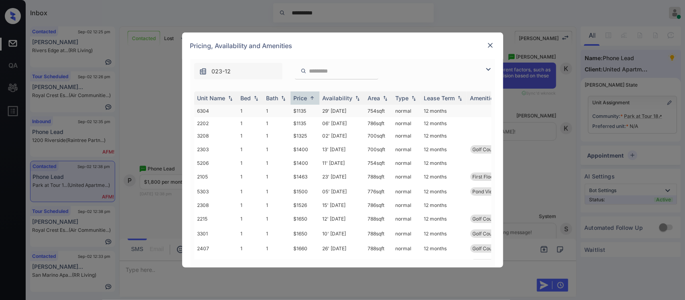
click at [312, 106] on td "$1135" at bounding box center [305, 111] width 29 height 12
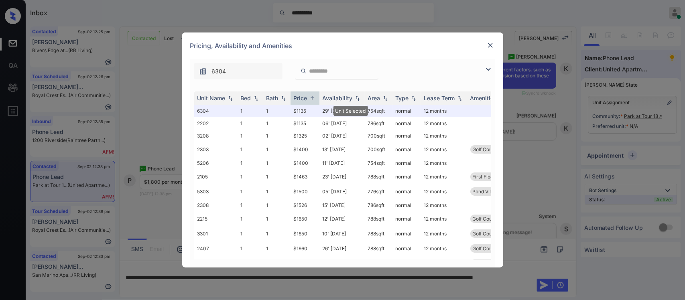
click at [490, 43] on img at bounding box center [491, 45] width 8 height 8
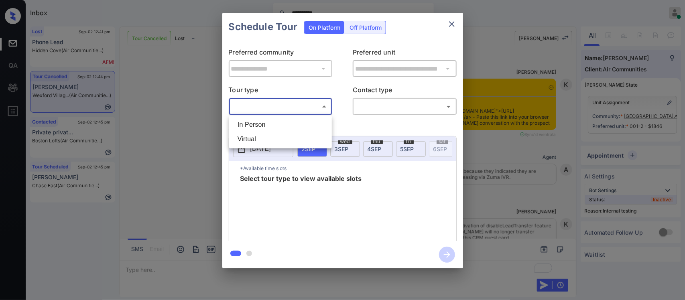
scroll to position [5819, 0]
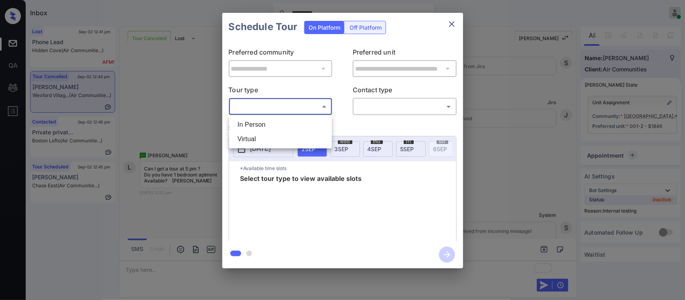
click at [296, 117] on ul "In Person Virtual" at bounding box center [280, 132] width 103 height 33
drag, startPoint x: 296, startPoint y: 117, endPoint x: 293, endPoint y: 124, distance: 7.2
click at [293, 124] on ul "In Person Virtual" at bounding box center [280, 132] width 103 height 33
click at [293, 124] on li "In Person" at bounding box center [280, 125] width 99 height 14
type input "********"
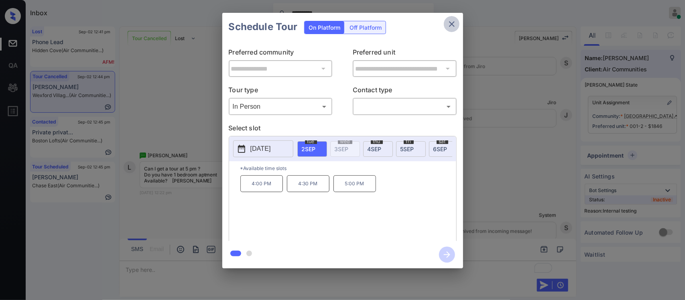
click at [454, 28] on icon "close" at bounding box center [452, 24] width 10 height 10
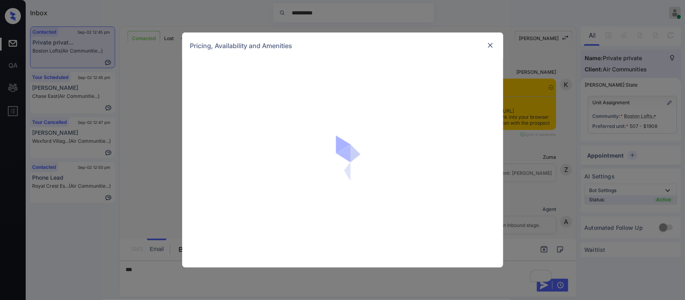
scroll to position [2021, 0]
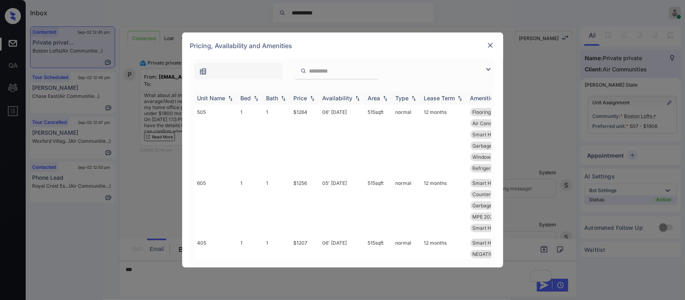
click at [312, 96] on img at bounding box center [312, 99] width 8 height 6
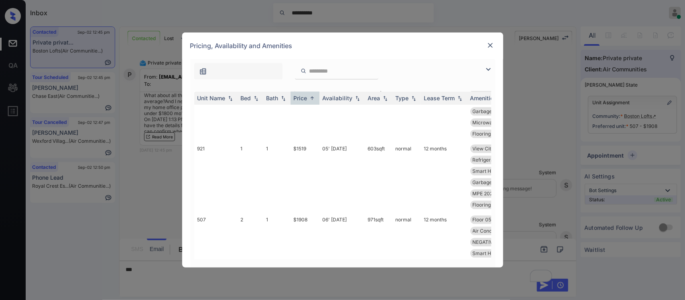
scroll to position [956, 0]
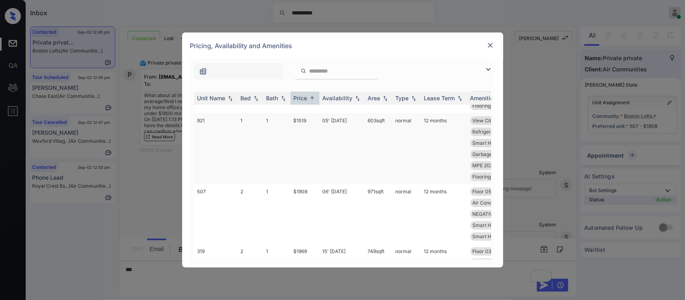
click at [413, 184] on td "normal" at bounding box center [407, 148] width 29 height 71
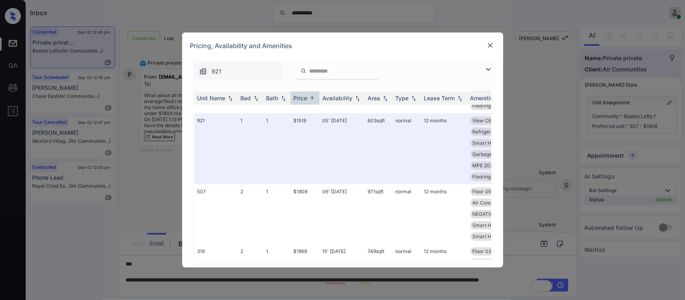
click at [489, 49] on img at bounding box center [491, 45] width 8 height 8
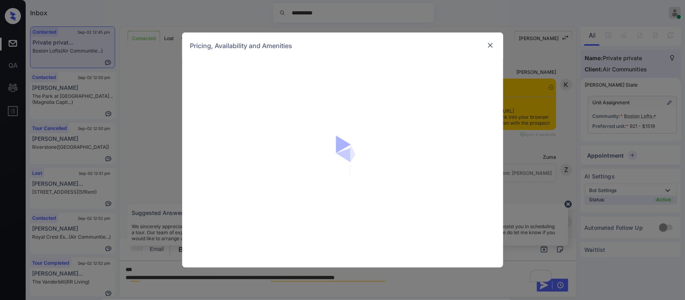
scroll to position [2125, 0]
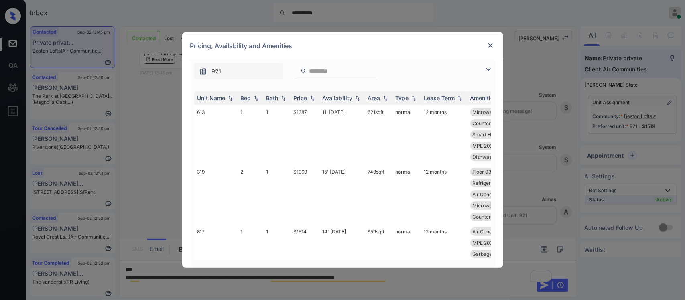
click at [312, 101] on img at bounding box center [312, 99] width 8 height 6
click at [312, 101] on img at bounding box center [312, 98] width 8 height 6
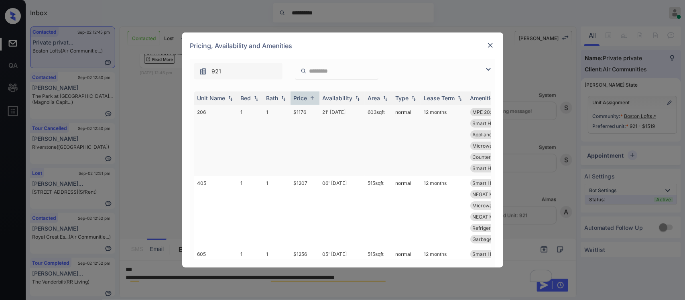
click at [316, 127] on td "$1176" at bounding box center [305, 140] width 29 height 71
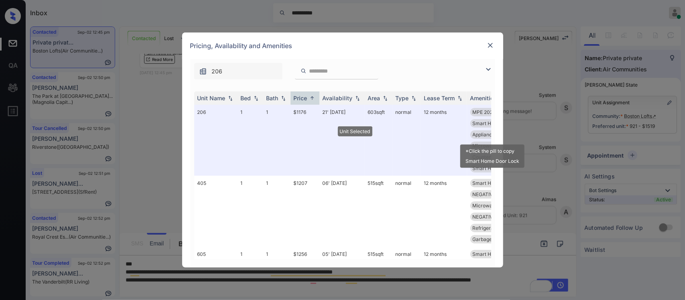
drag, startPoint x: 487, startPoint y: 153, endPoint x: 489, endPoint y: 185, distance: 31.8
click at [489, 185] on body "**********" at bounding box center [342, 150] width 685 height 300
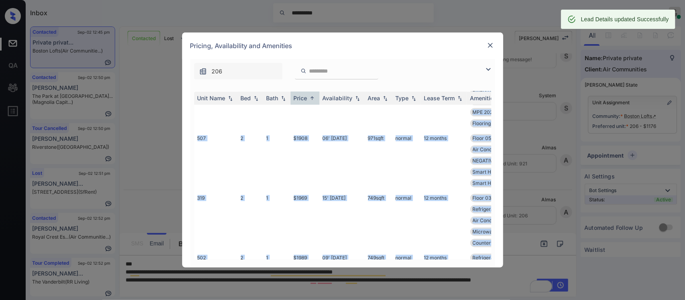
scroll to position [1028, 0]
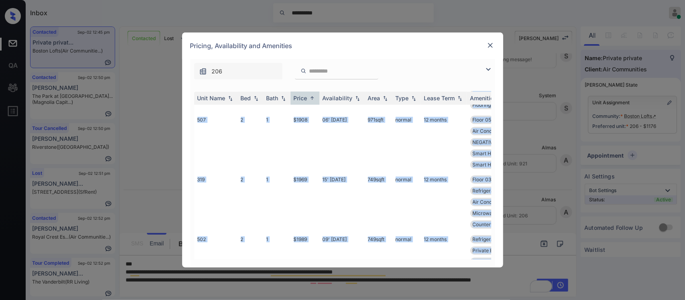
click at [490, 45] on img at bounding box center [491, 45] width 8 height 8
